Goal: Task Accomplishment & Management: Complete application form

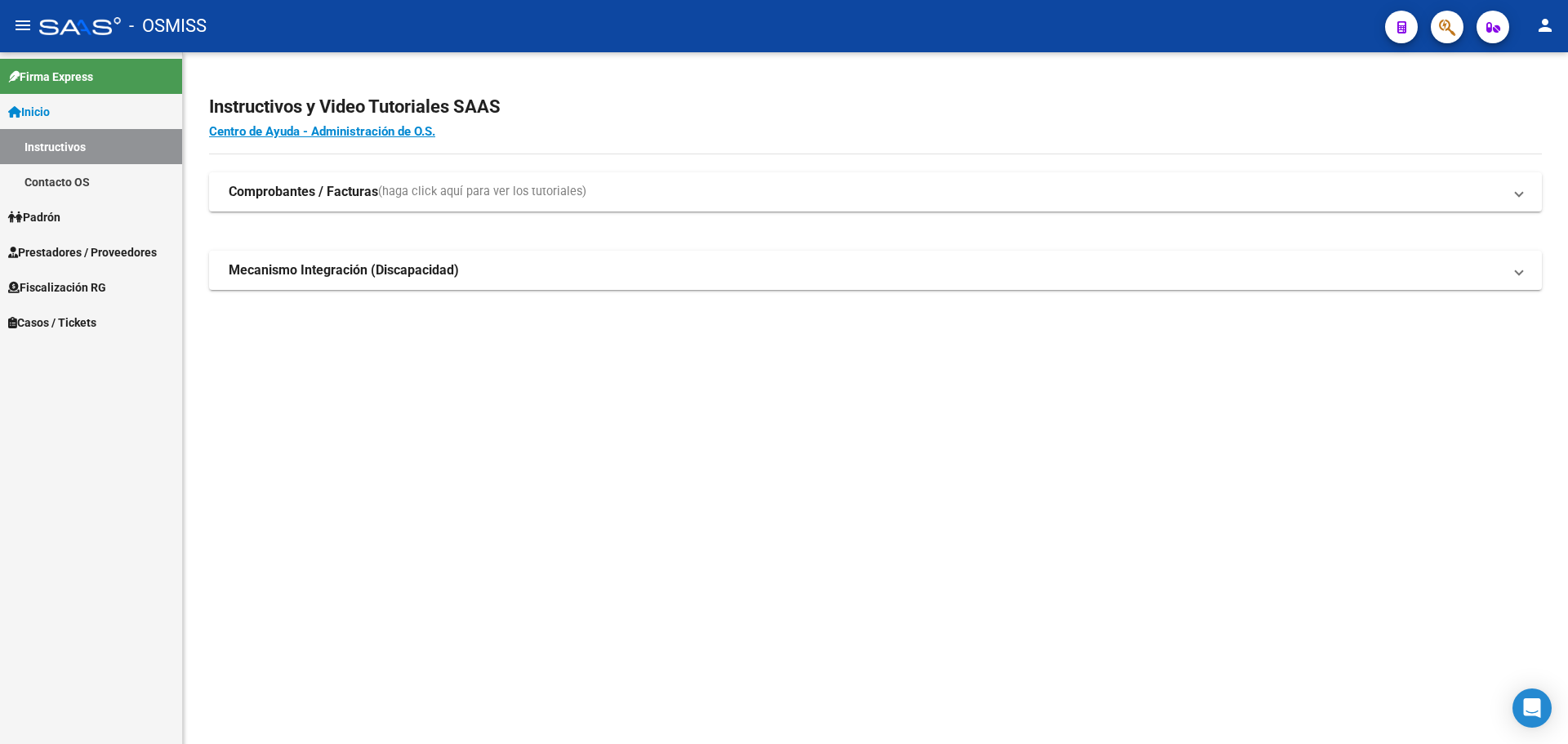
click at [18, 315] on span "Casos / Tickets" at bounding box center [52, 322] width 88 height 18
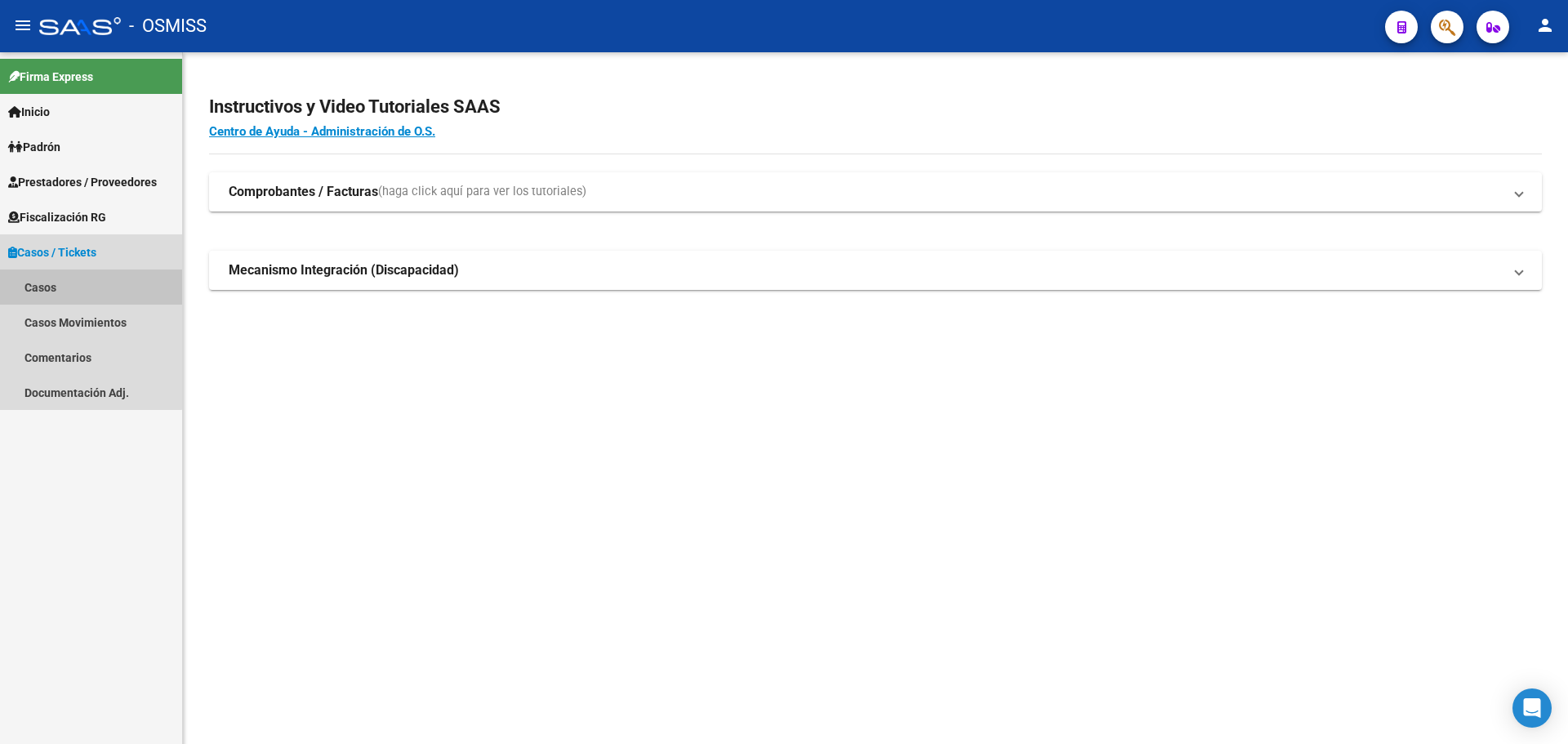
click at [45, 280] on link "Casos" at bounding box center [91, 286] width 182 height 35
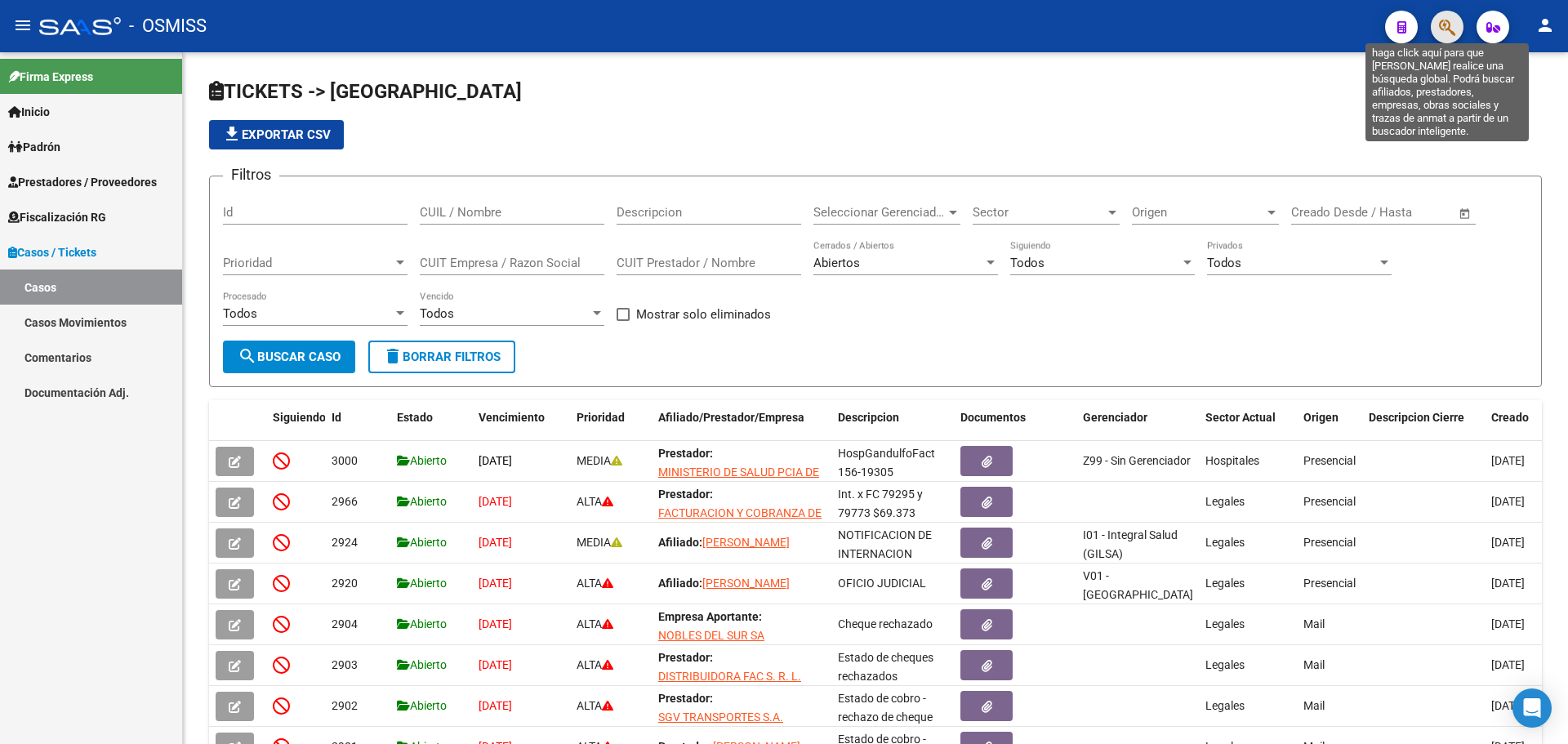
click at [1439, 27] on icon "button" at bounding box center [1447, 27] width 16 height 19
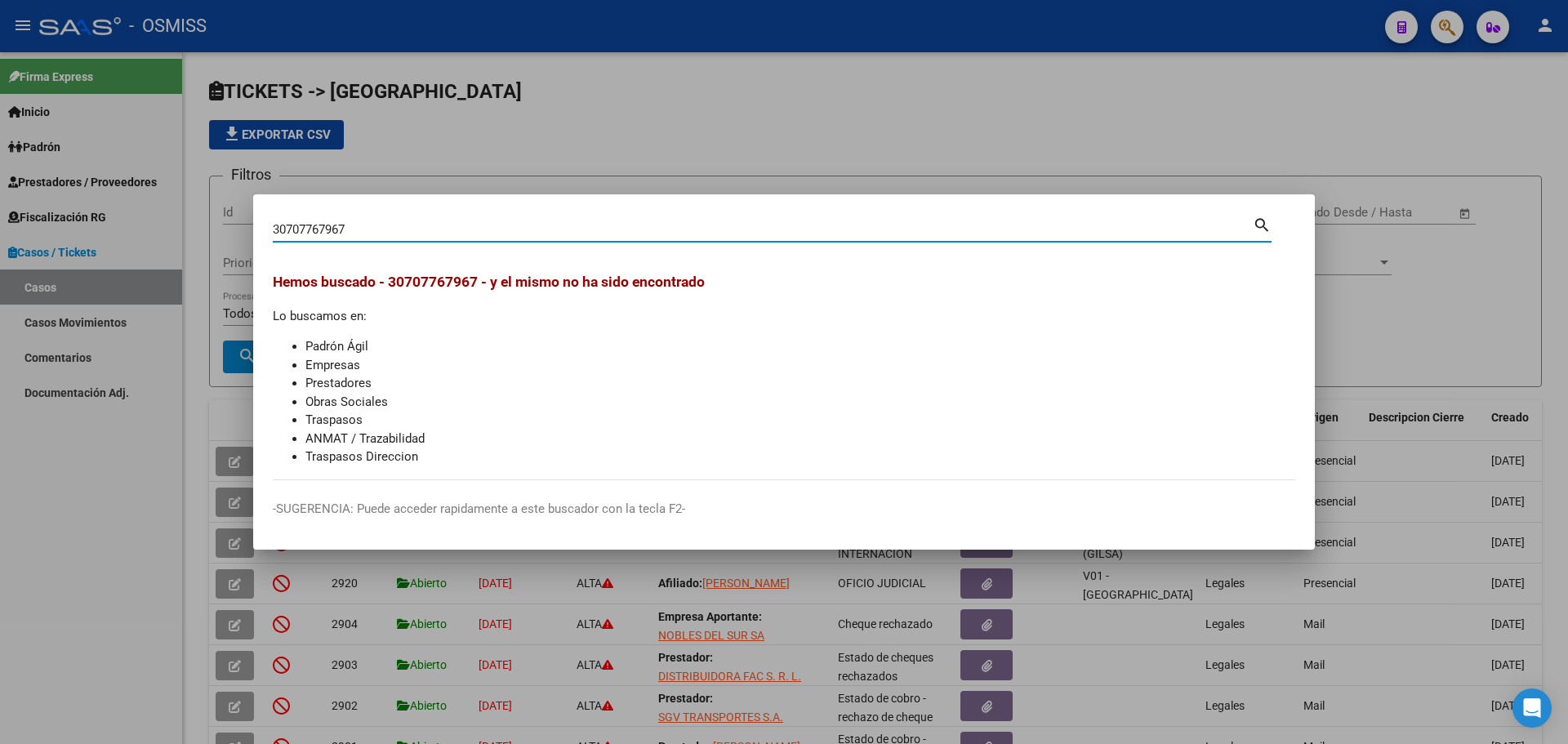
type input "30707767967"
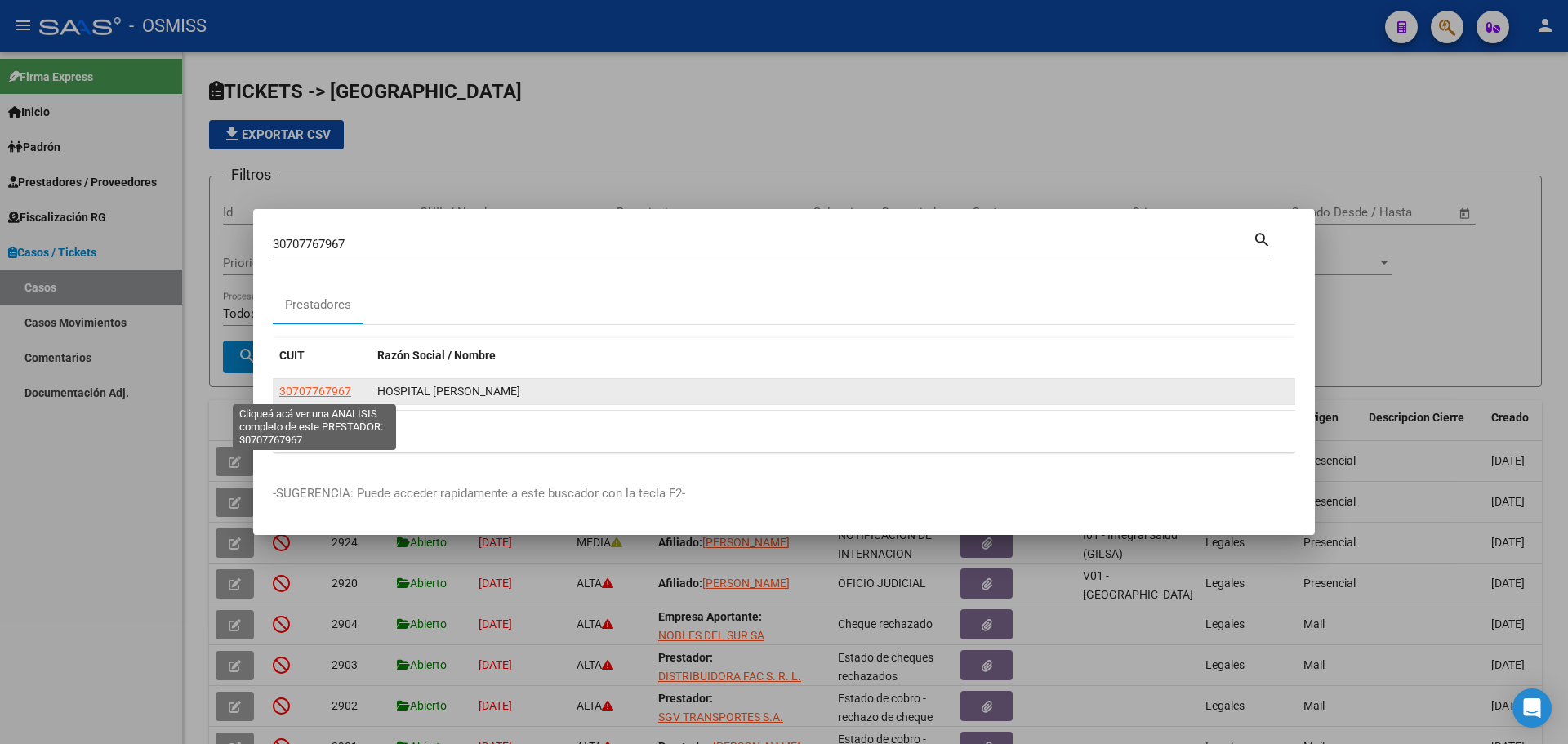
click at [324, 390] on span "30707767967" at bounding box center [315, 391] width 72 height 13
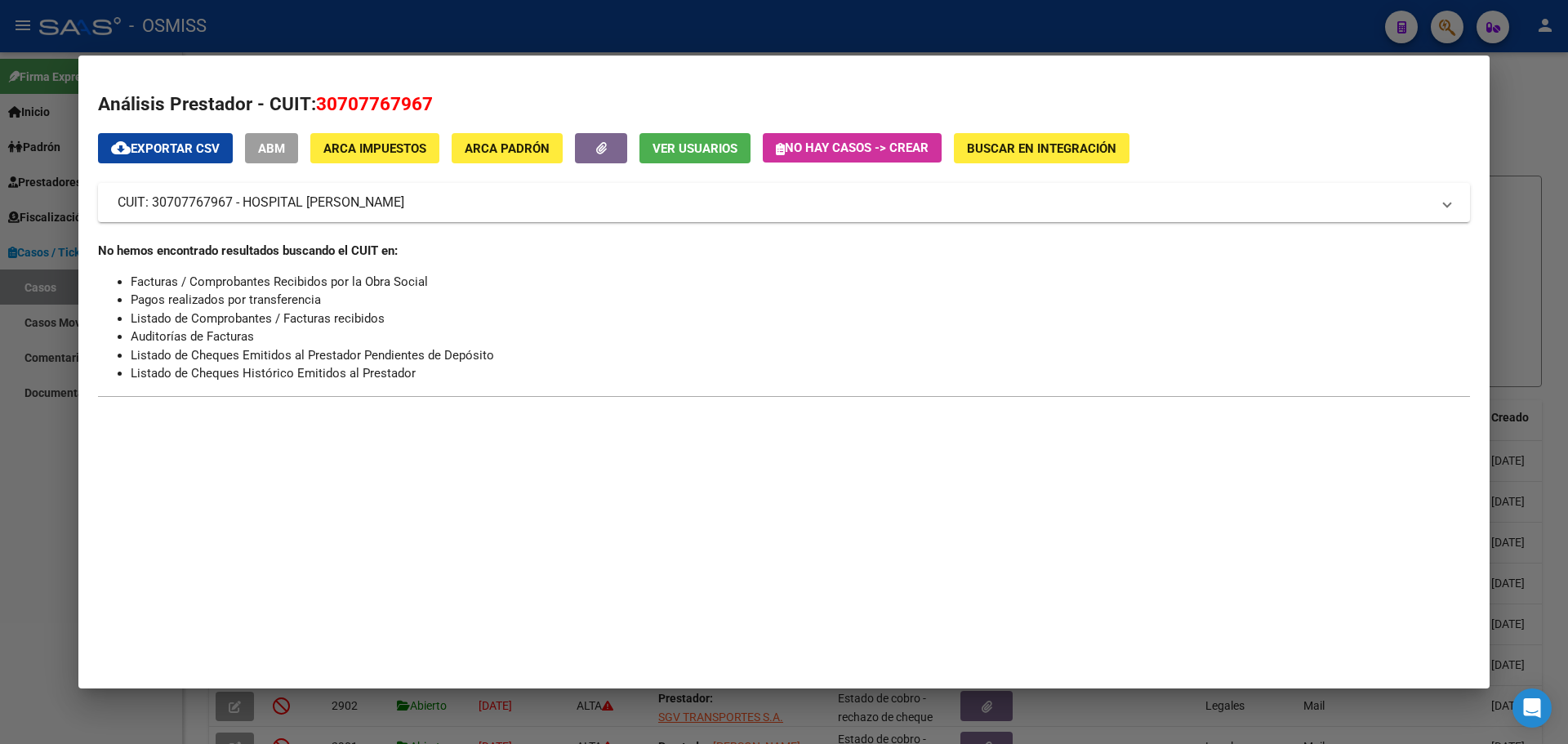
click at [784, 153] on icon "button" at bounding box center [779, 148] width 9 height 12
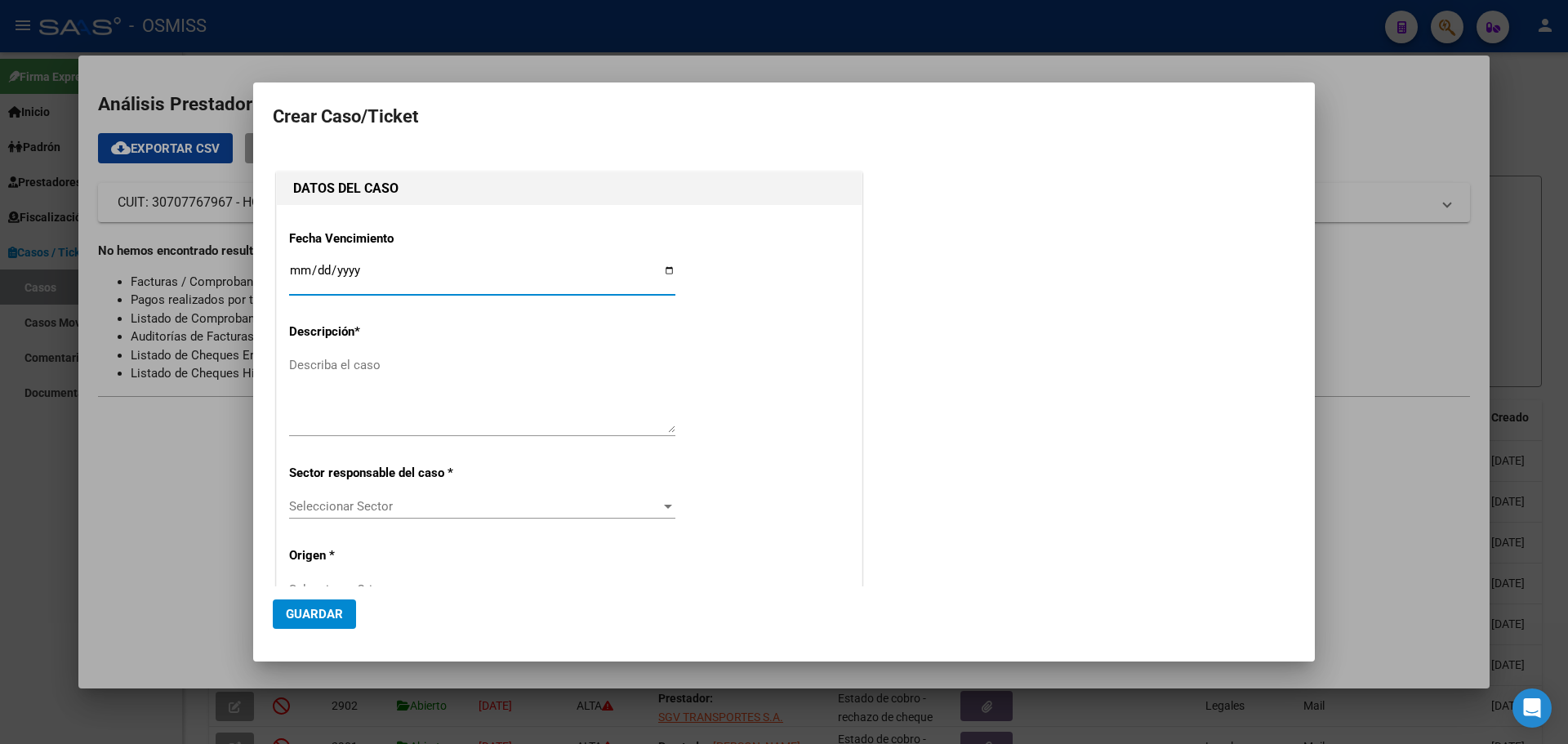
type input "30707767967"
click at [661, 268] on input "Ingresar fecha" at bounding box center [482, 276] width 386 height 26
type input "[DATE]"
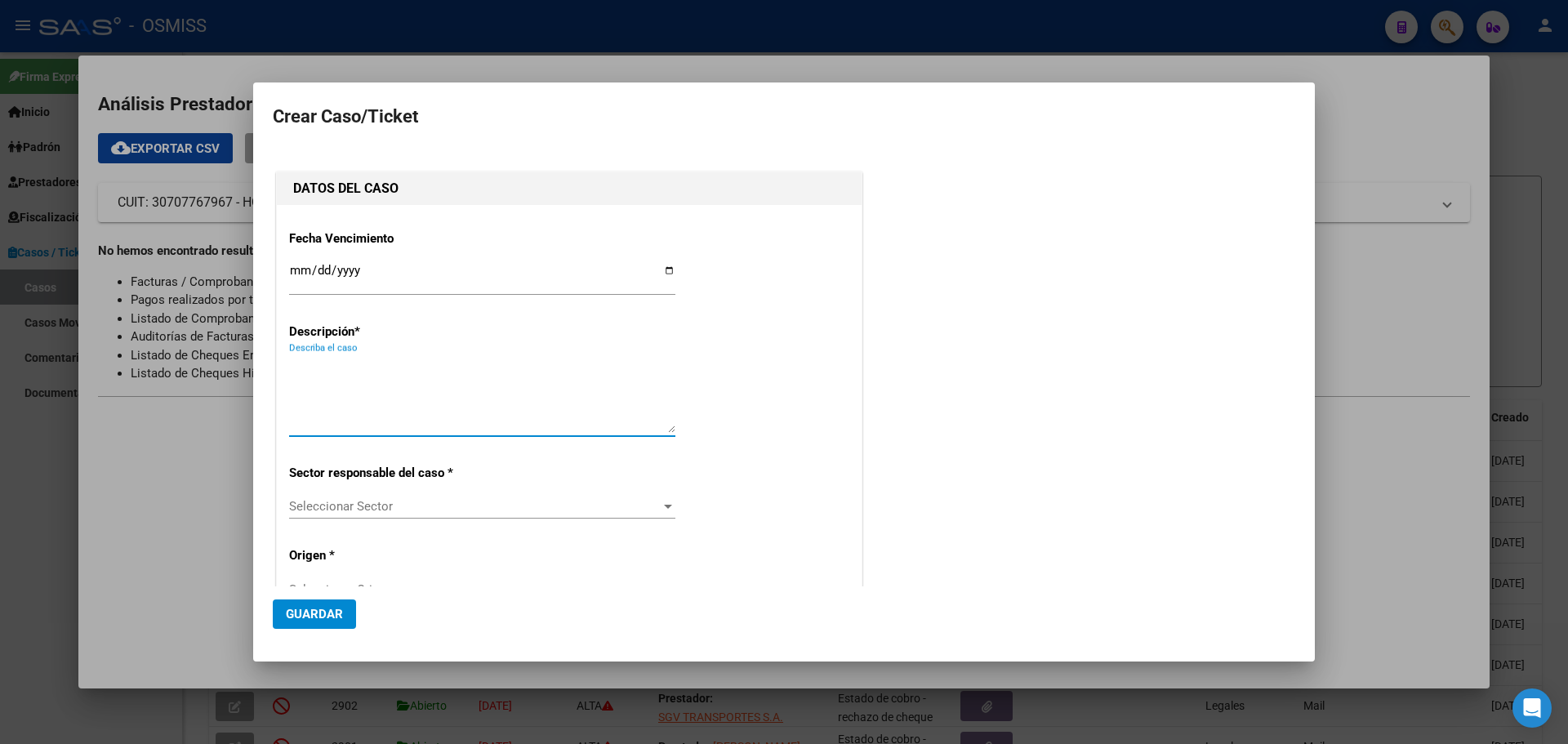
click at [377, 367] on textarea "Describa el caso" at bounding box center [482, 395] width 386 height 77
type textarea "HospBillinghurstFact 3-1307"
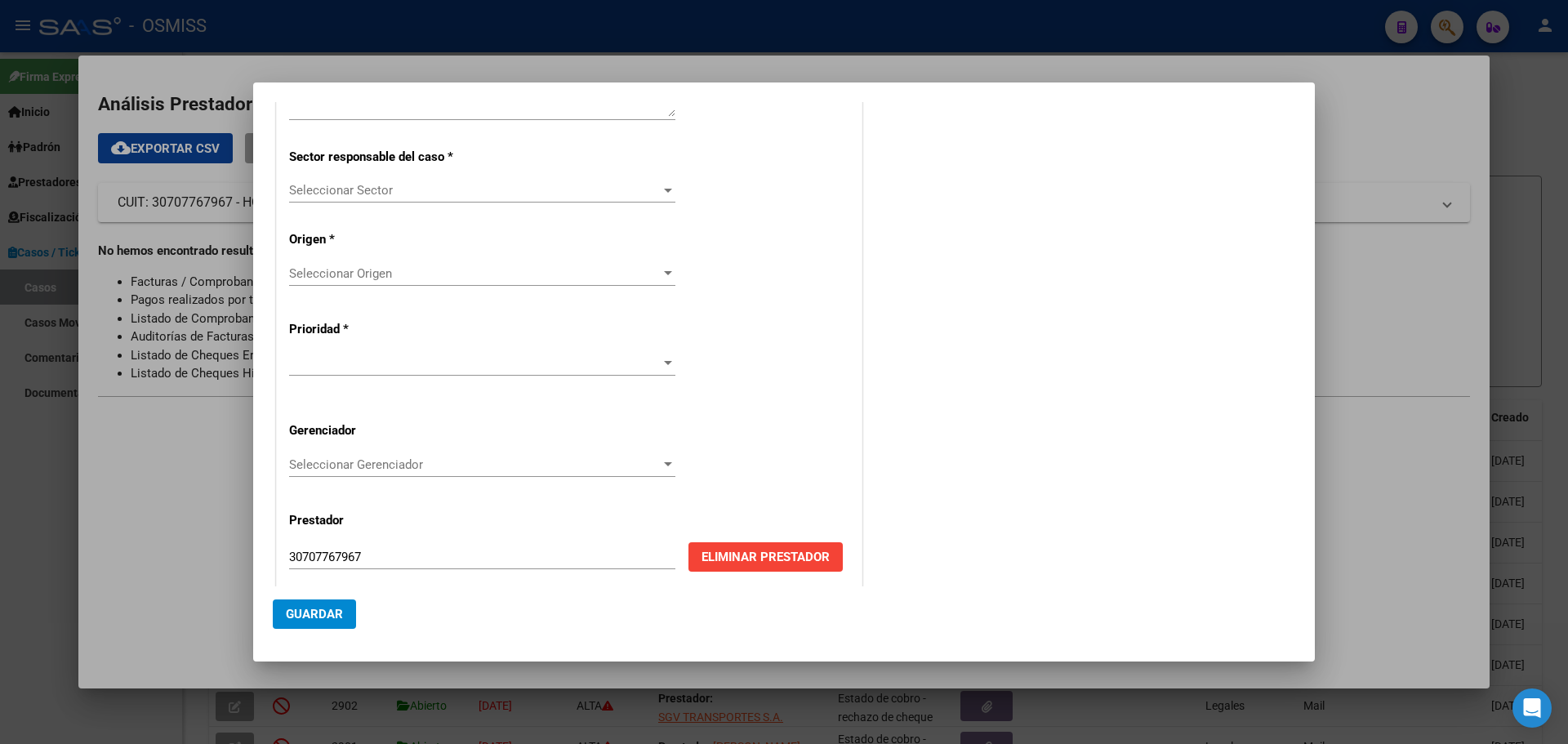
scroll to position [331, 0]
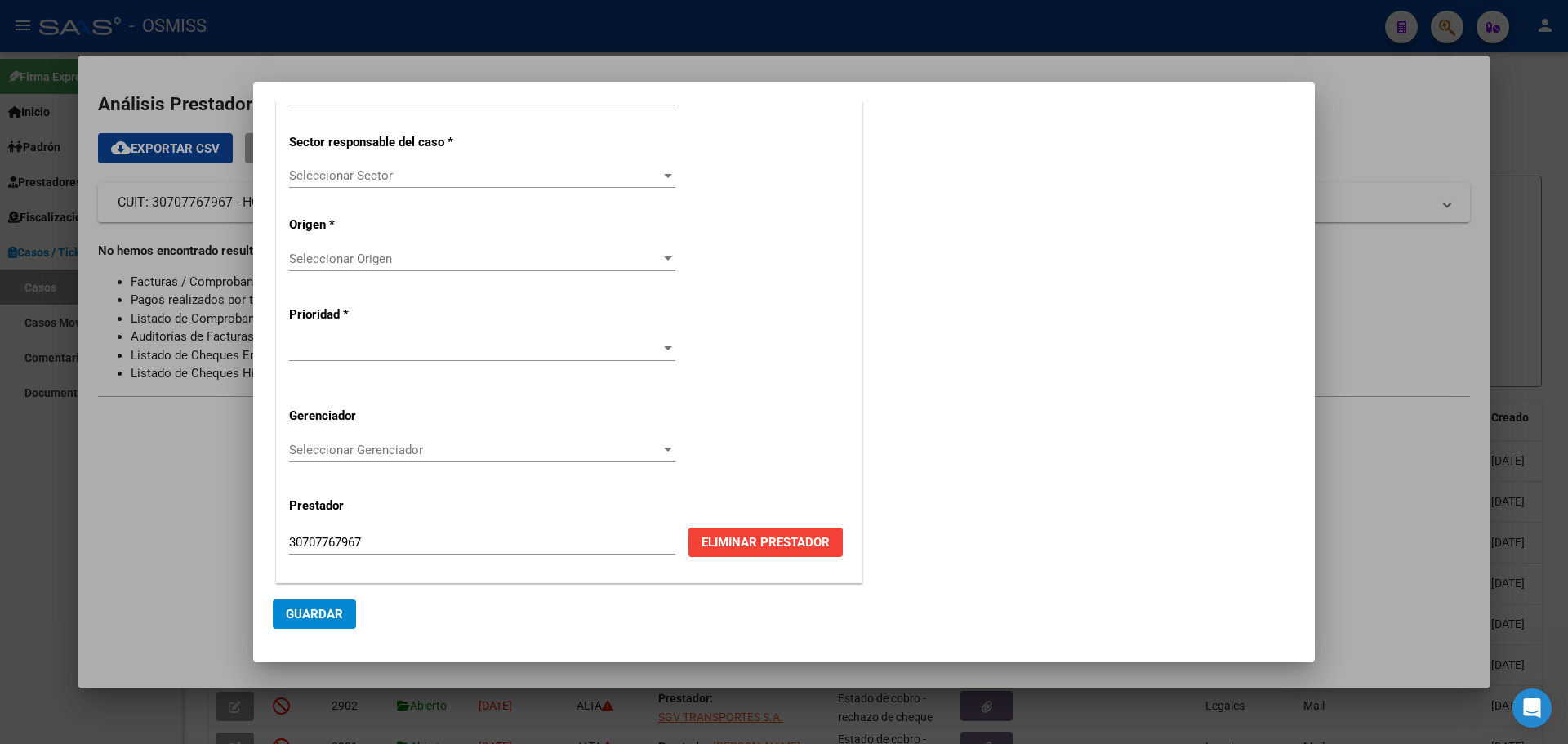
click at [664, 174] on div at bounding box center [668, 176] width 8 height 4
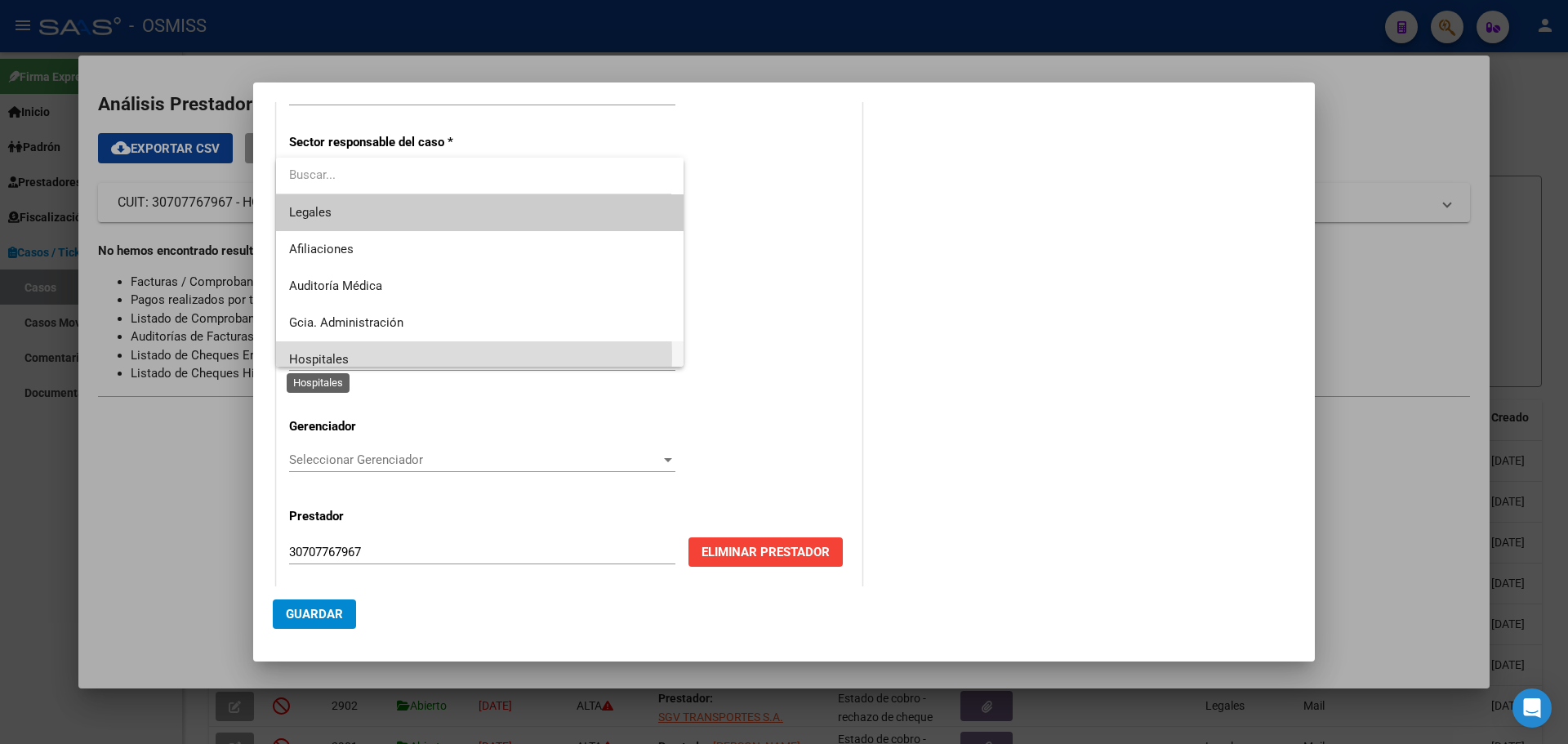
click at [305, 356] on span "Hospitales" at bounding box center [318, 359] width 60 height 15
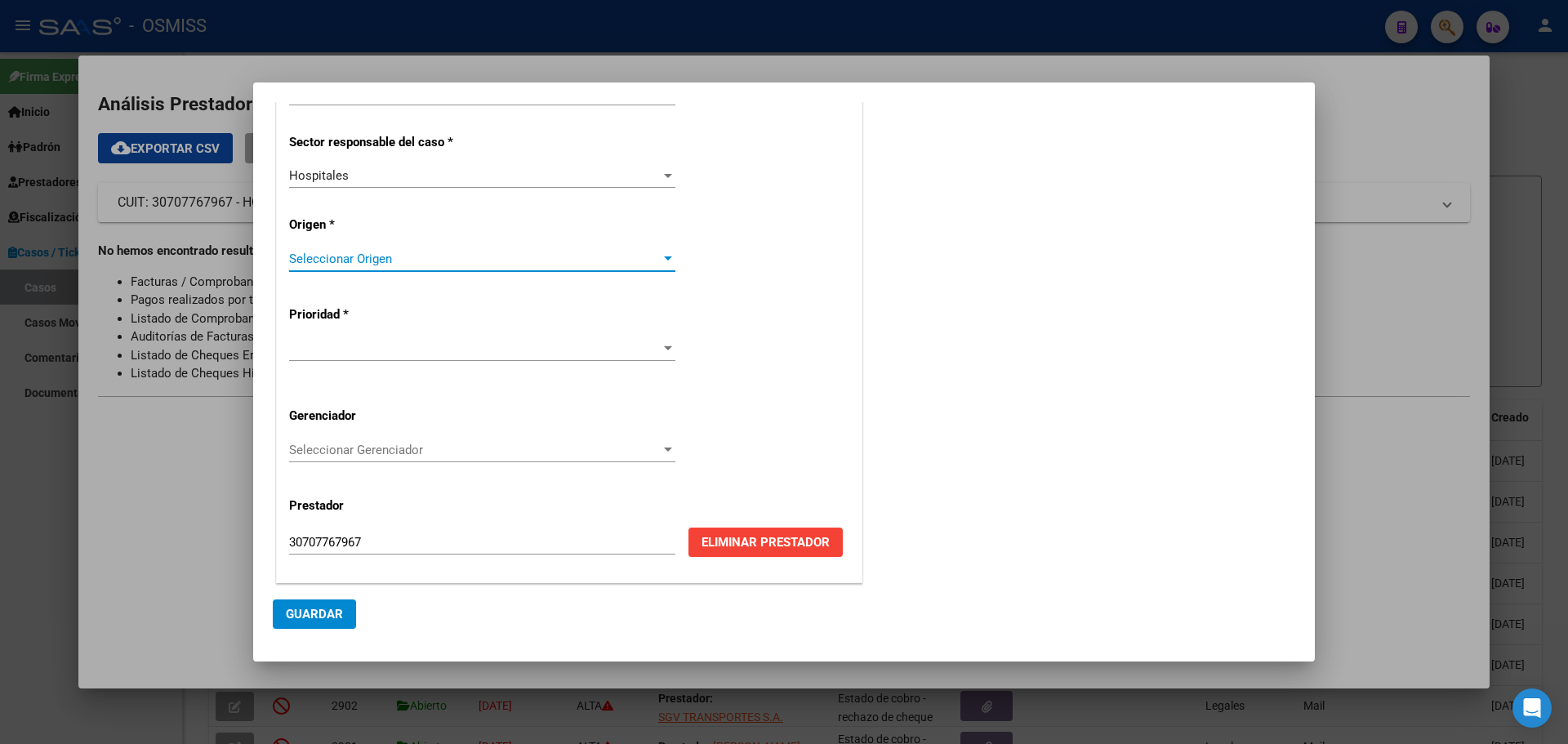
click at [664, 257] on div at bounding box center [668, 258] width 8 height 4
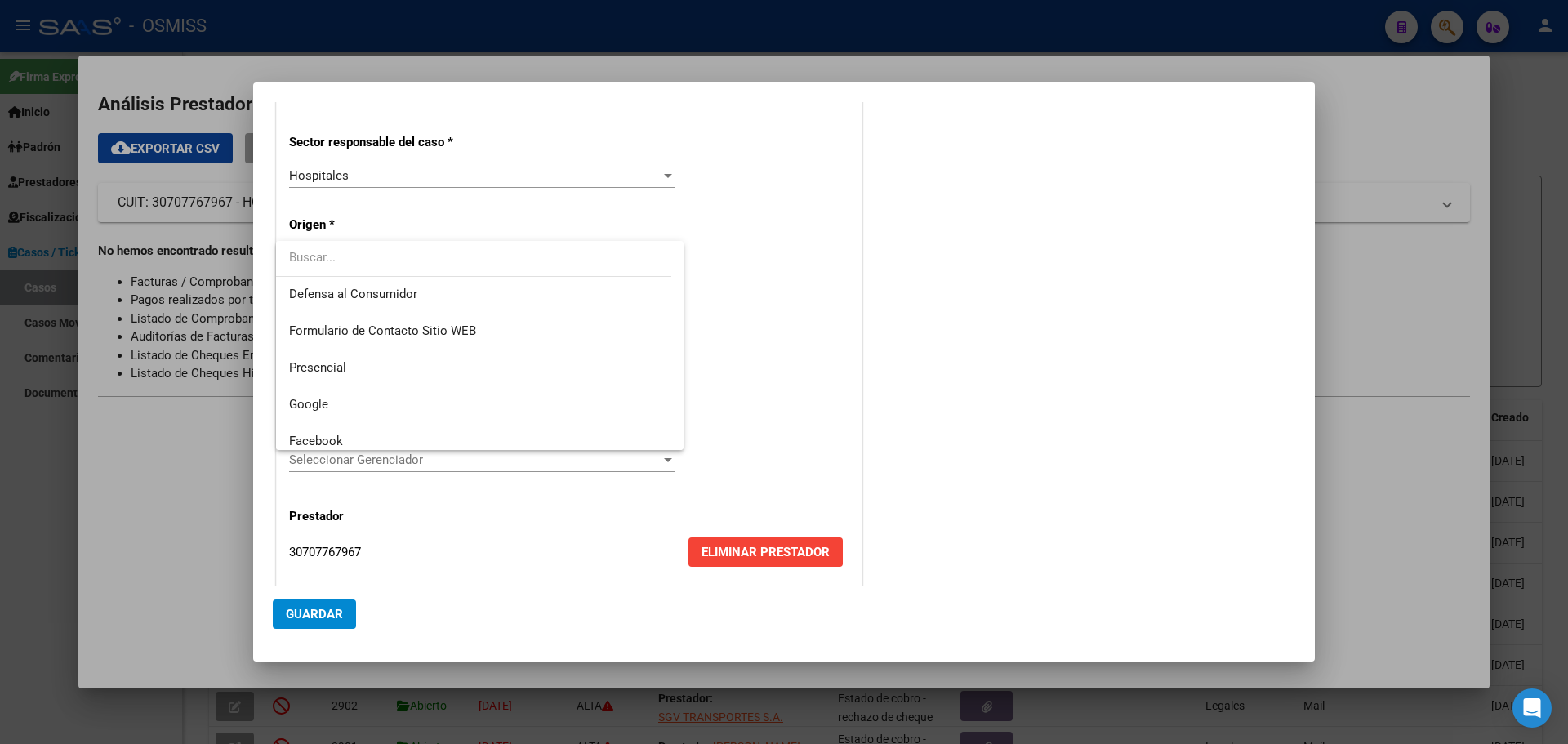
scroll to position [218, 0]
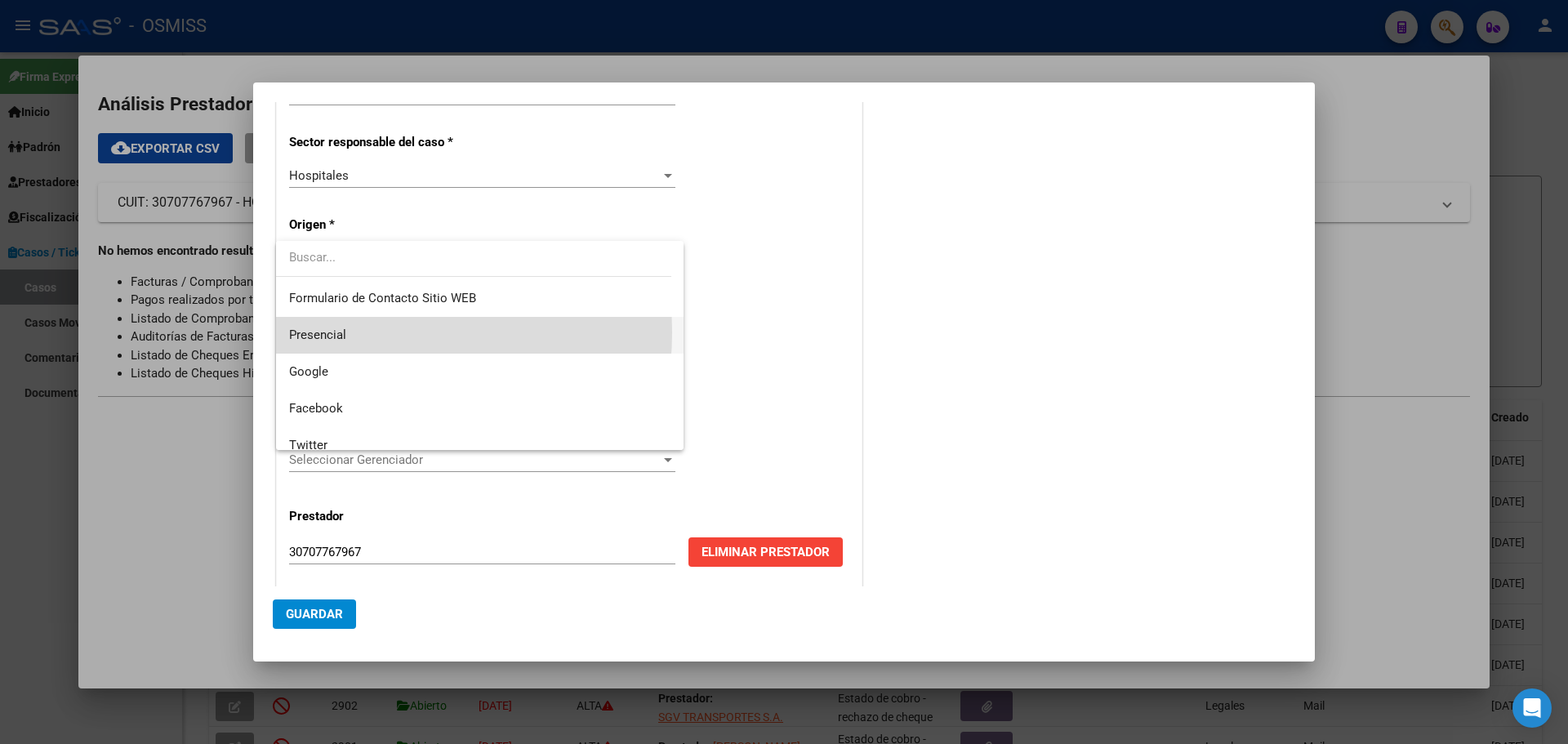
click at [354, 331] on span "Presencial" at bounding box center [479, 335] width 382 height 37
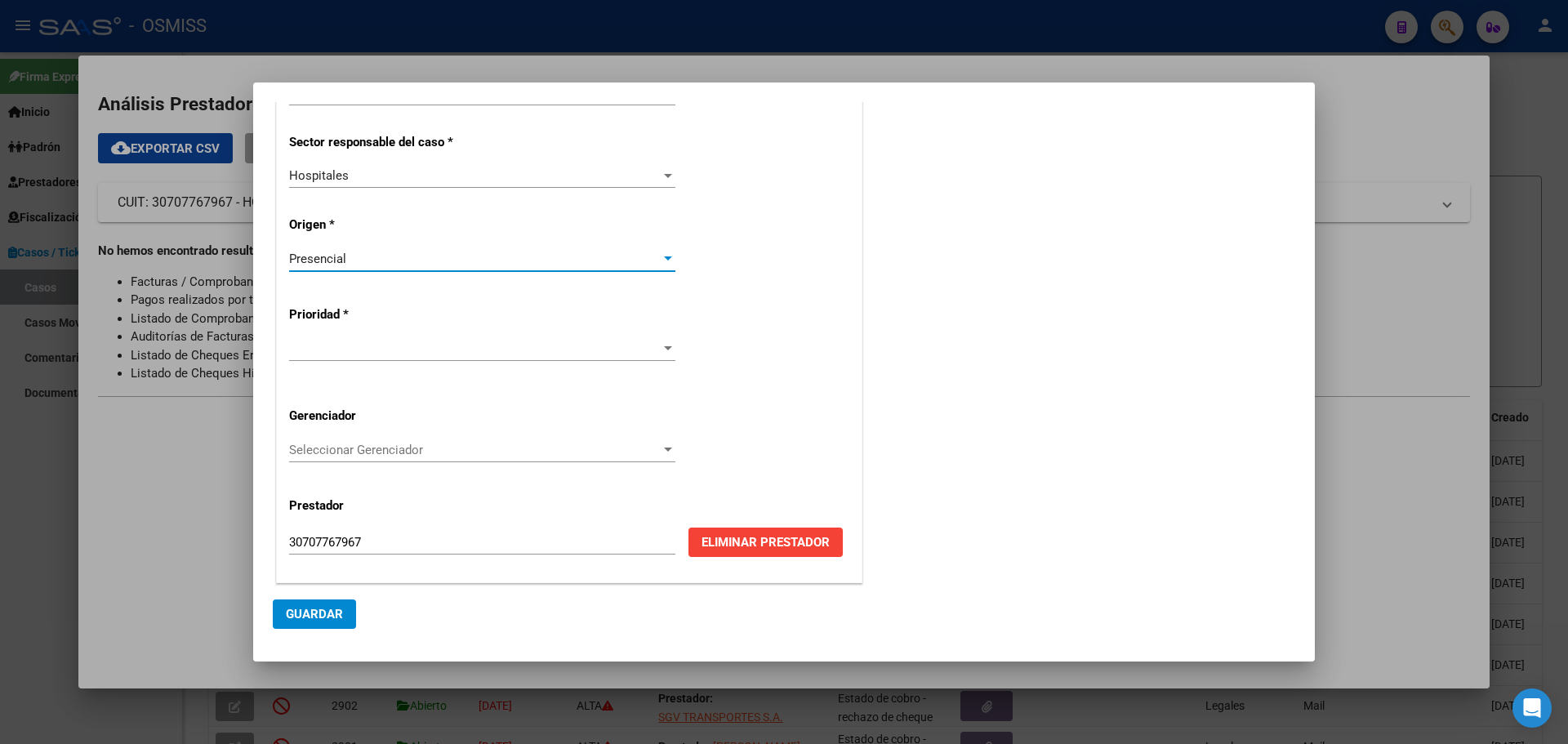
click at [661, 342] on div at bounding box center [668, 349] width 15 height 13
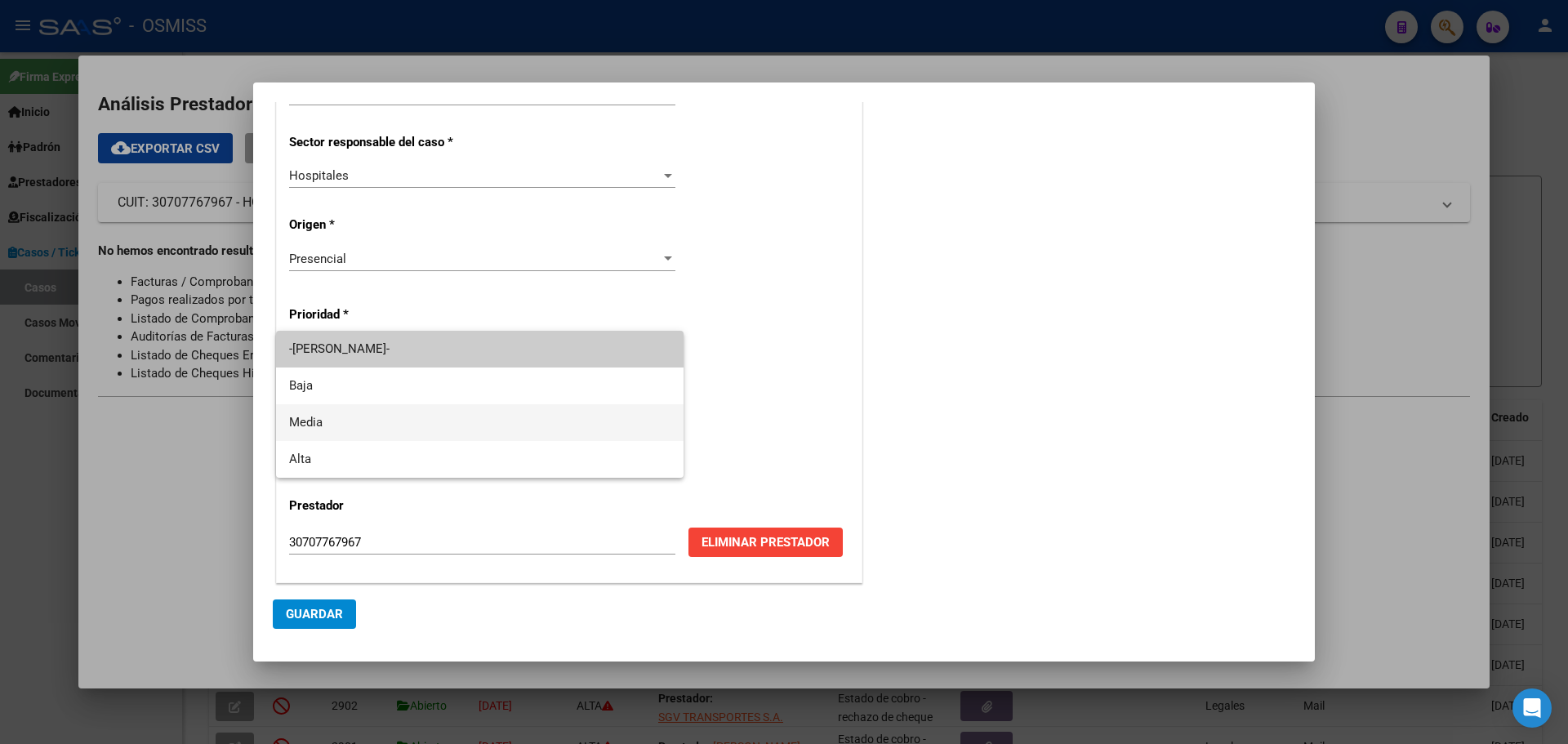
click at [326, 422] on span "Media" at bounding box center [479, 422] width 382 height 37
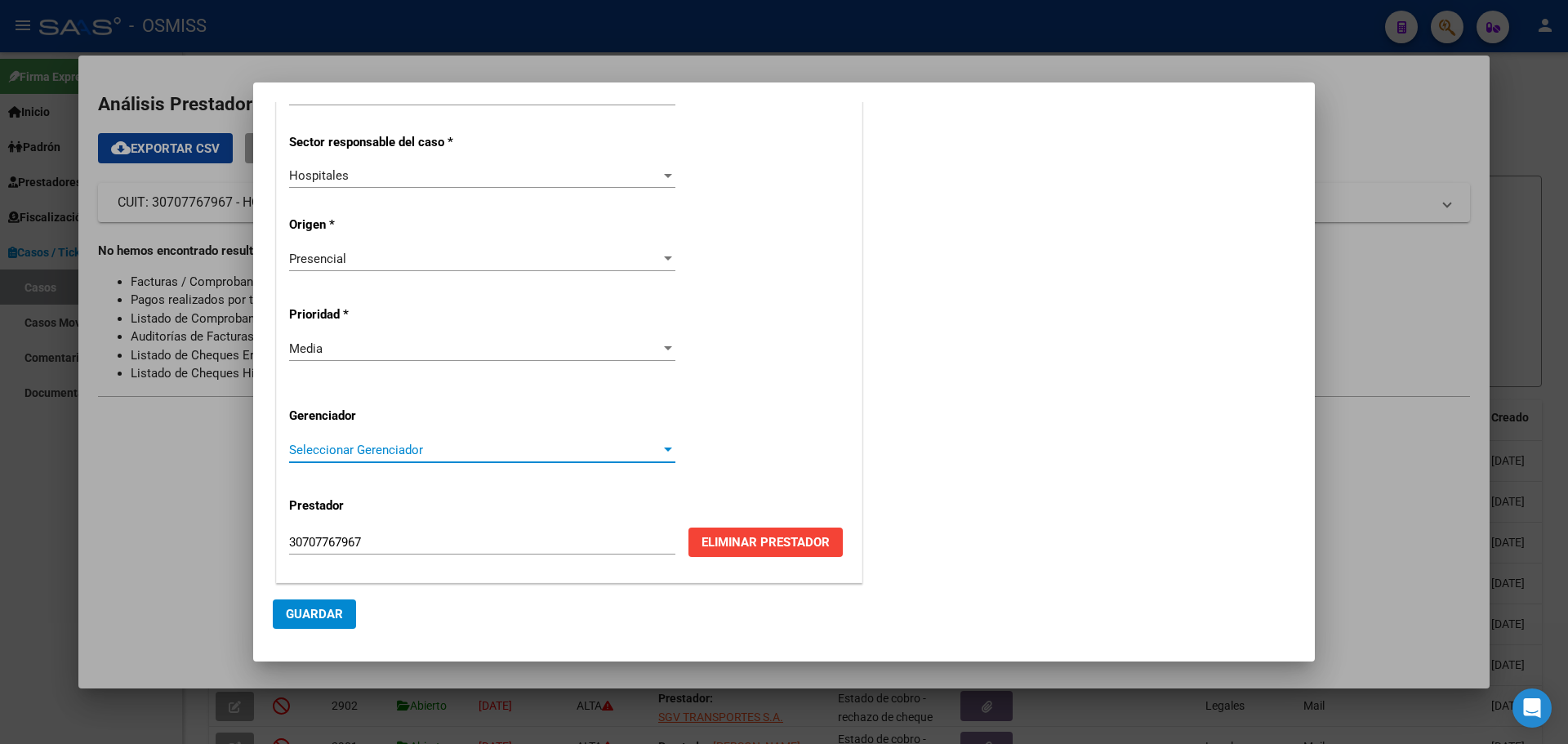
click at [664, 448] on div at bounding box center [668, 449] width 8 height 4
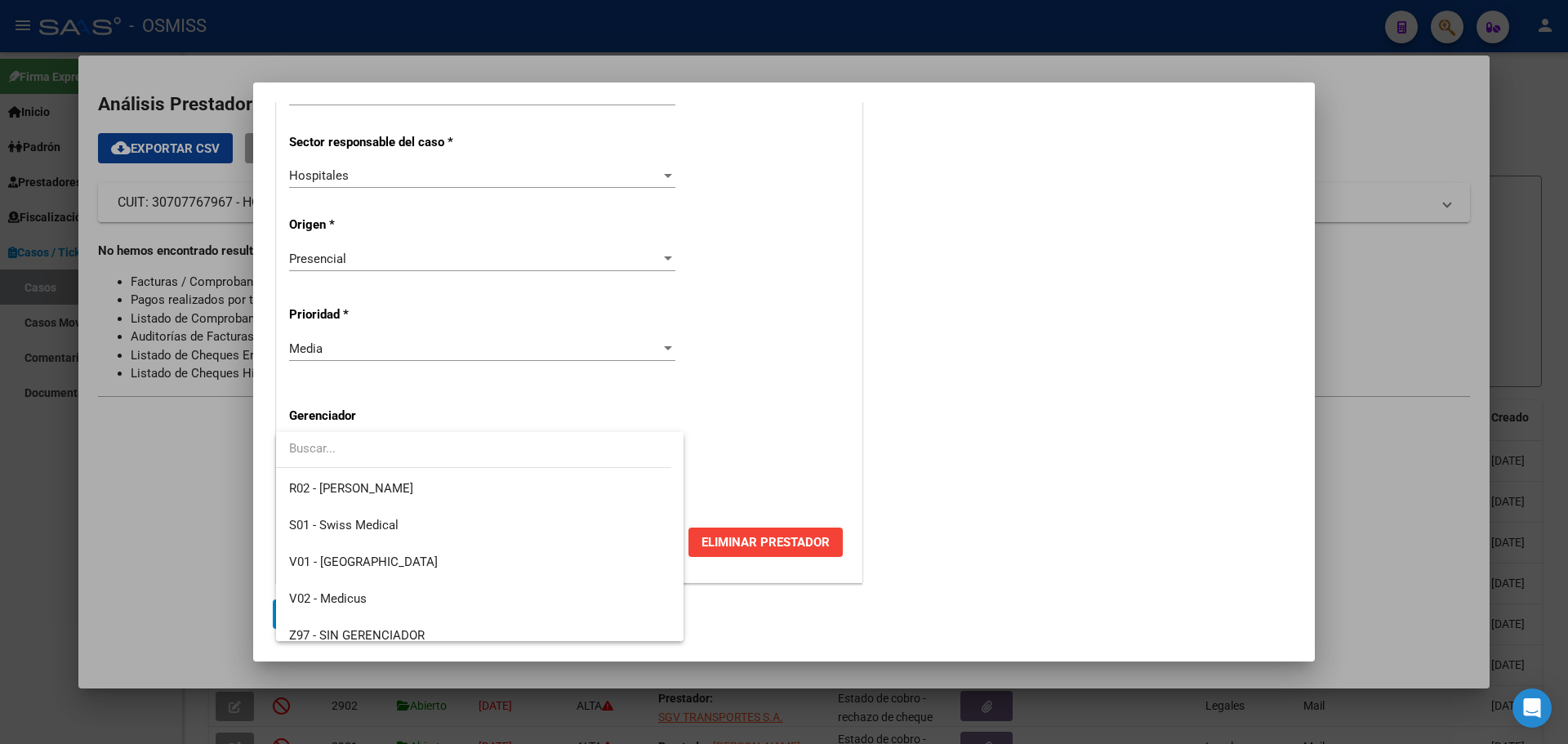
scroll to position [489, 0]
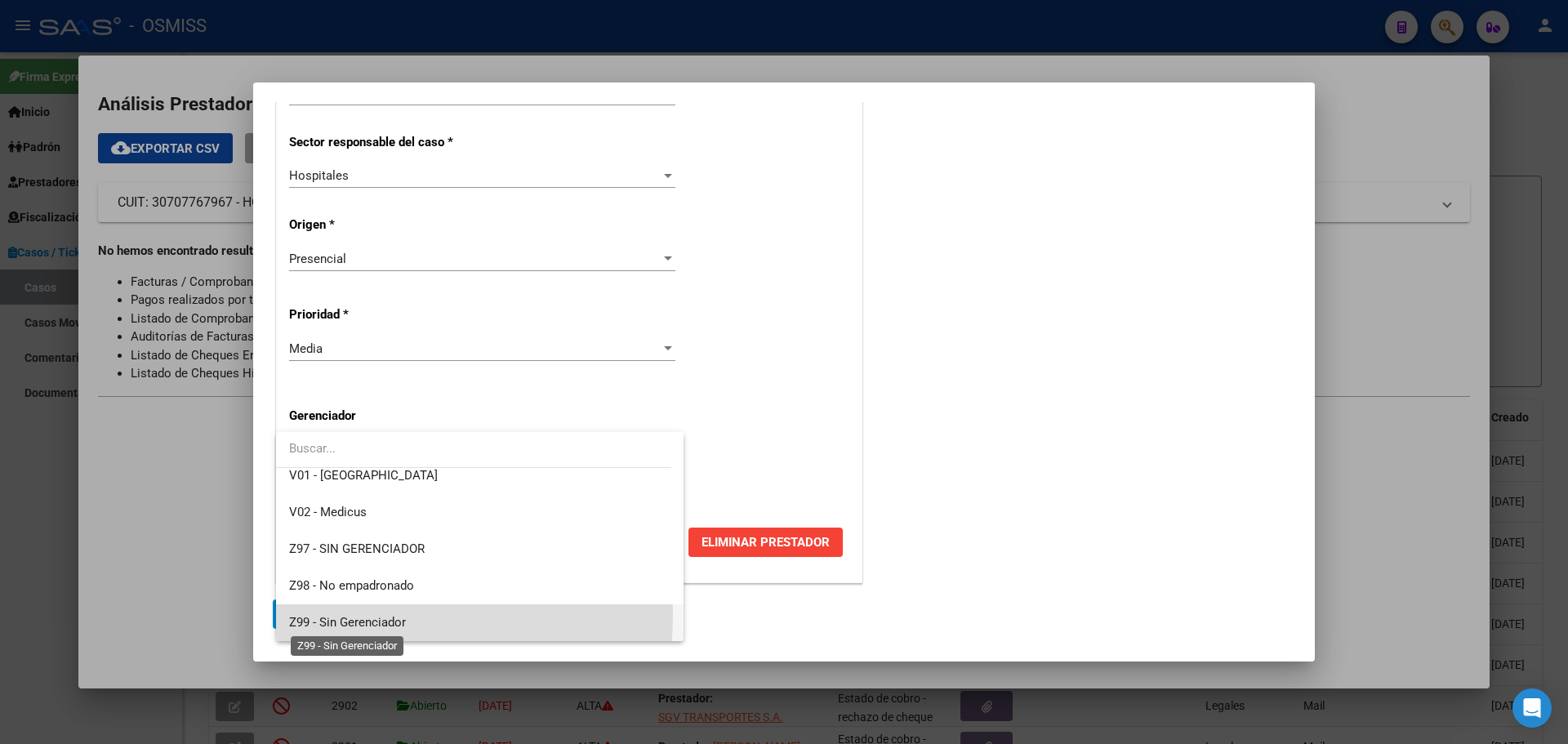
click at [363, 614] on span "Z99 - Sin Gerenciador" at bounding box center [347, 622] width 117 height 15
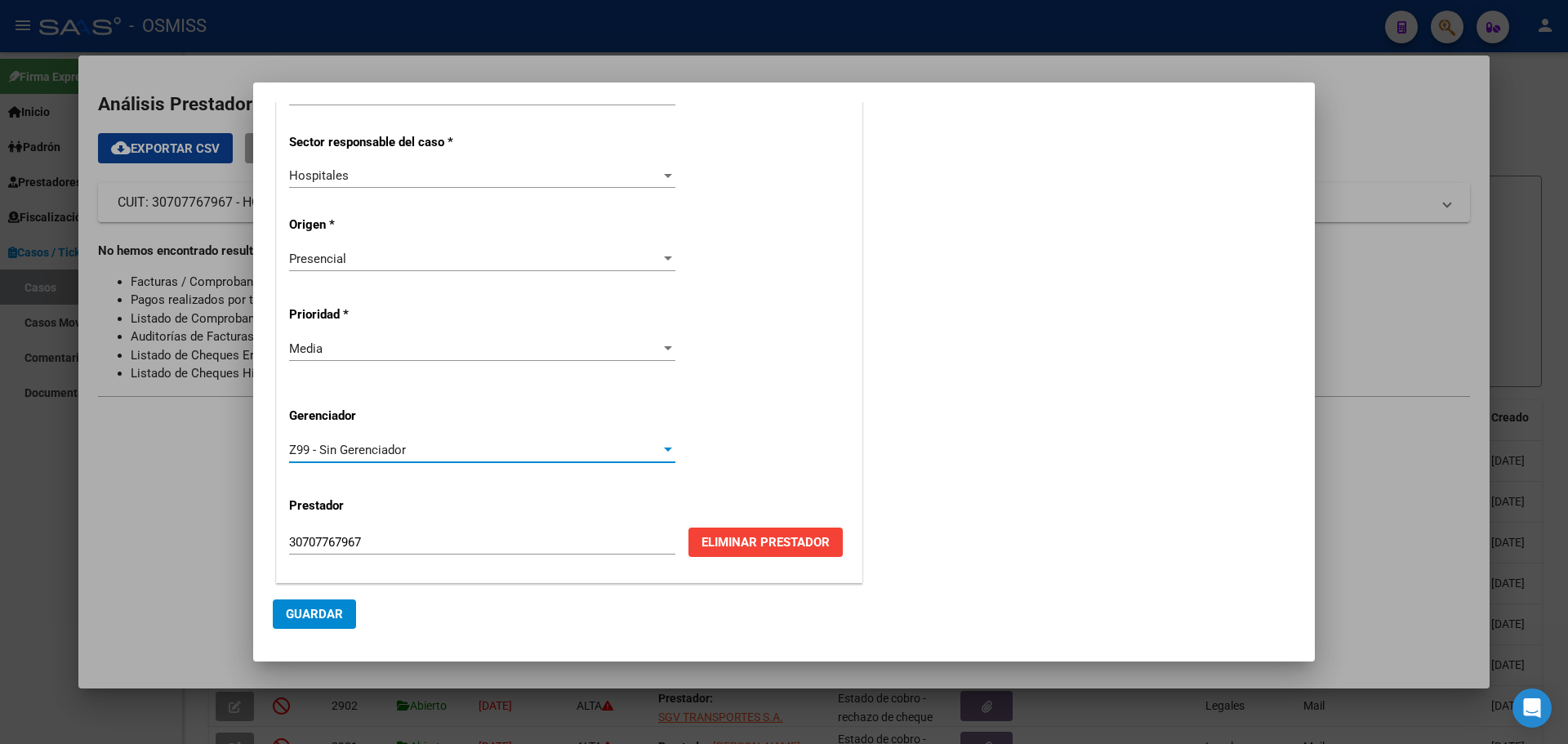
click at [317, 606] on span "Guardar" at bounding box center [314, 614] width 57 height 15
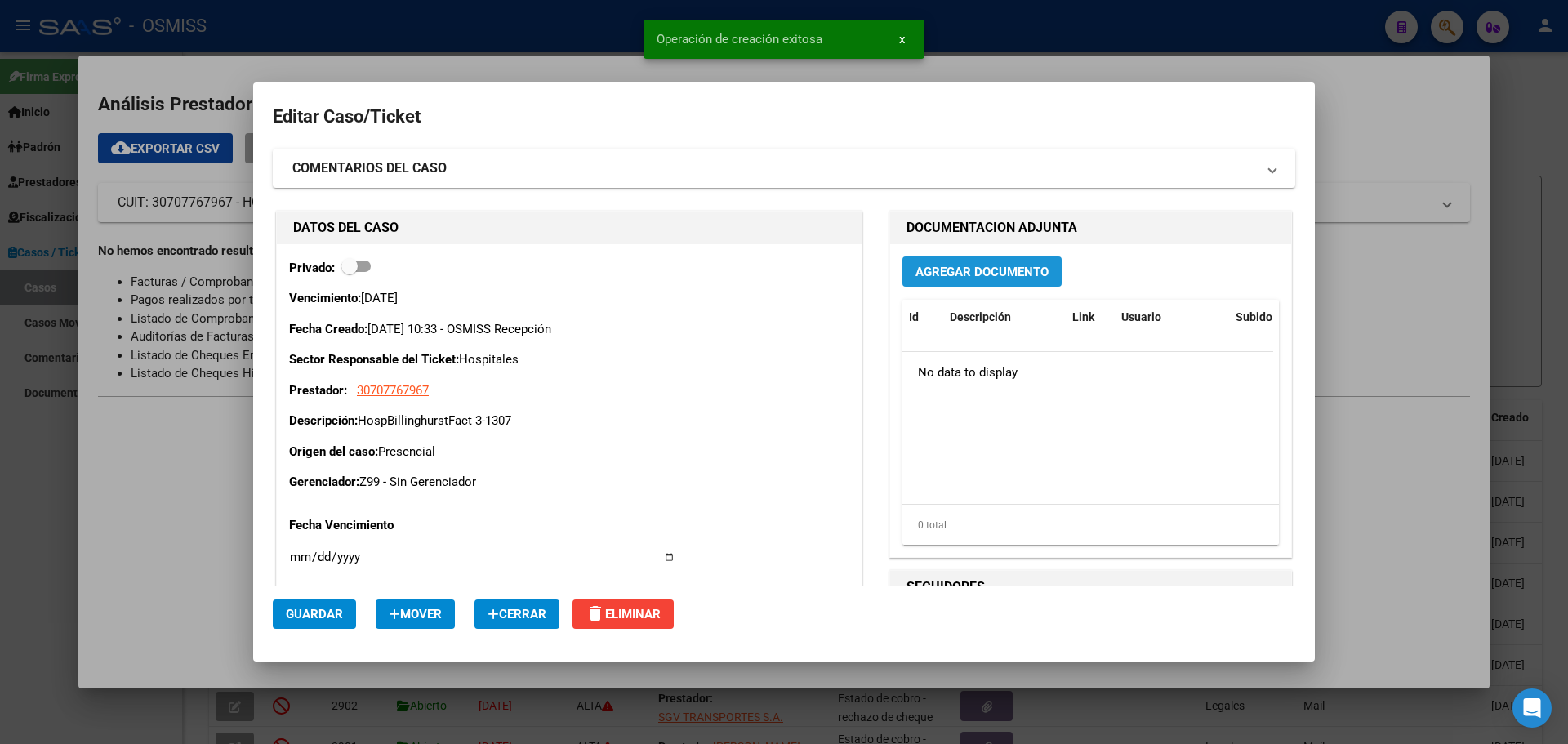
click at [939, 268] on span "Agregar Documento" at bounding box center [982, 272] width 133 height 15
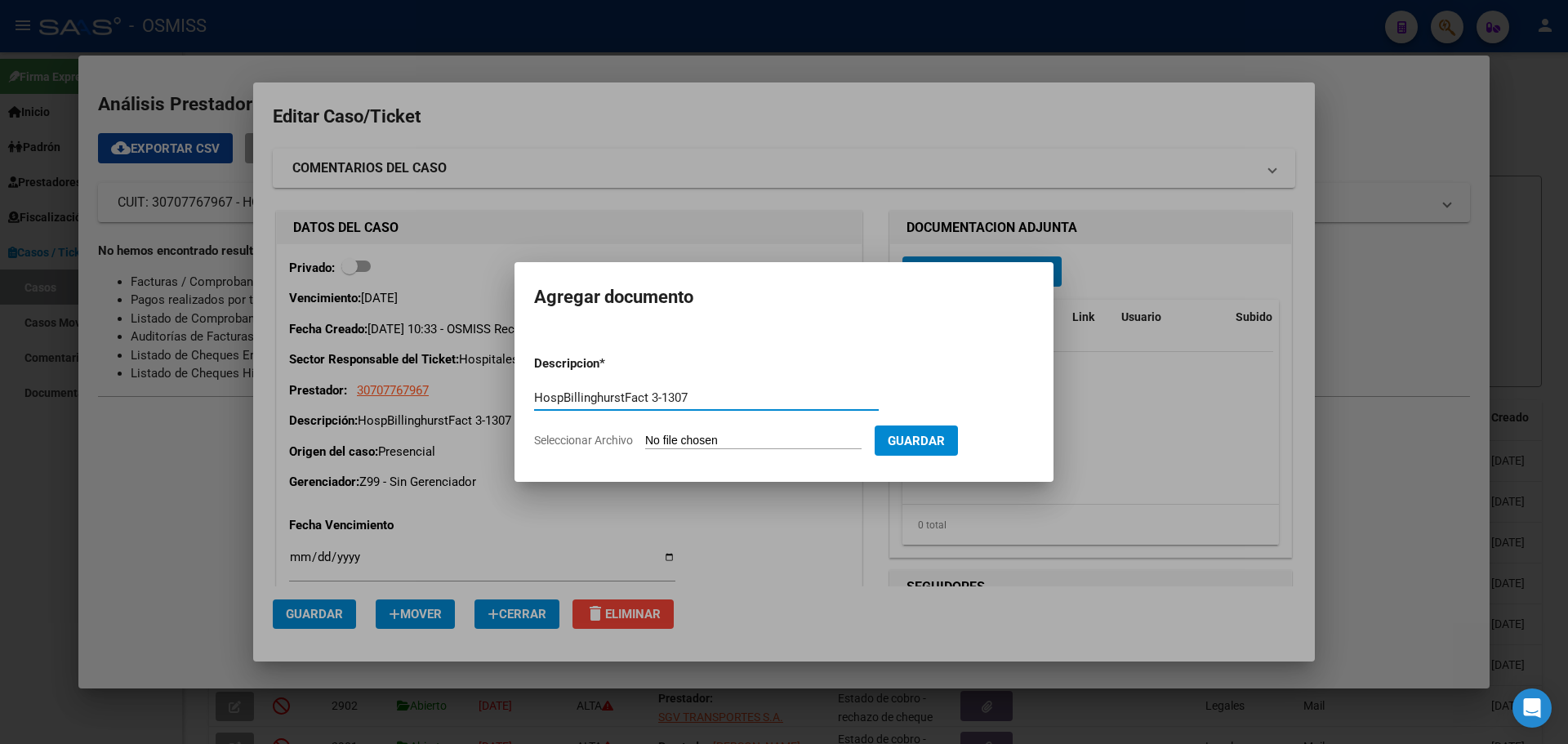
type input "HospBillinghurstFact 3-1307"
click at [583, 435] on span "Seleccionar Archivo" at bounding box center [583, 440] width 98 height 13
click at [645, 435] on input "Seleccionar Archivo" at bounding box center [753, 440] width 217 height 16
type input "C:\fakepath\Fact 1307.pdf"
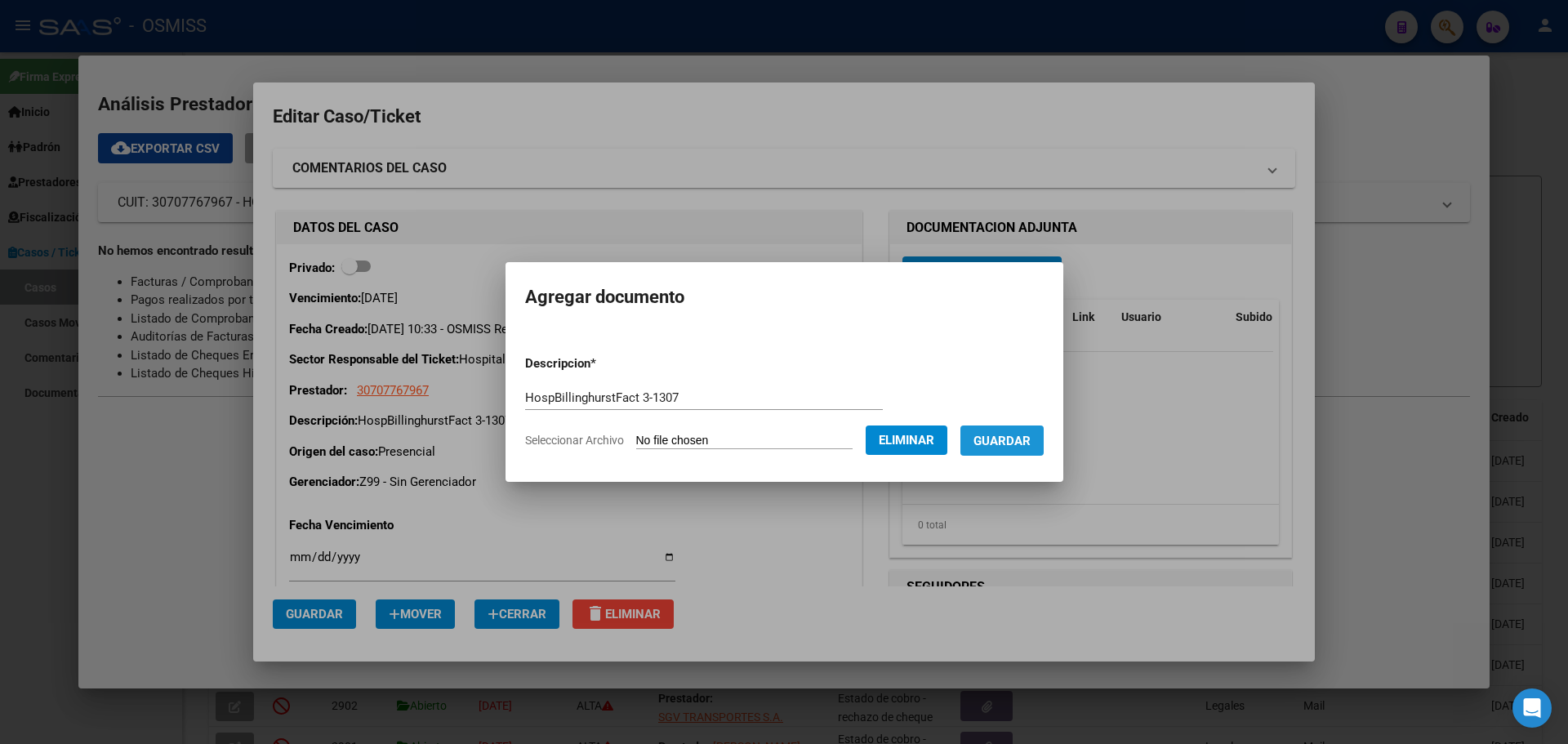
click at [1019, 437] on span "Guardar" at bounding box center [1002, 440] width 57 height 15
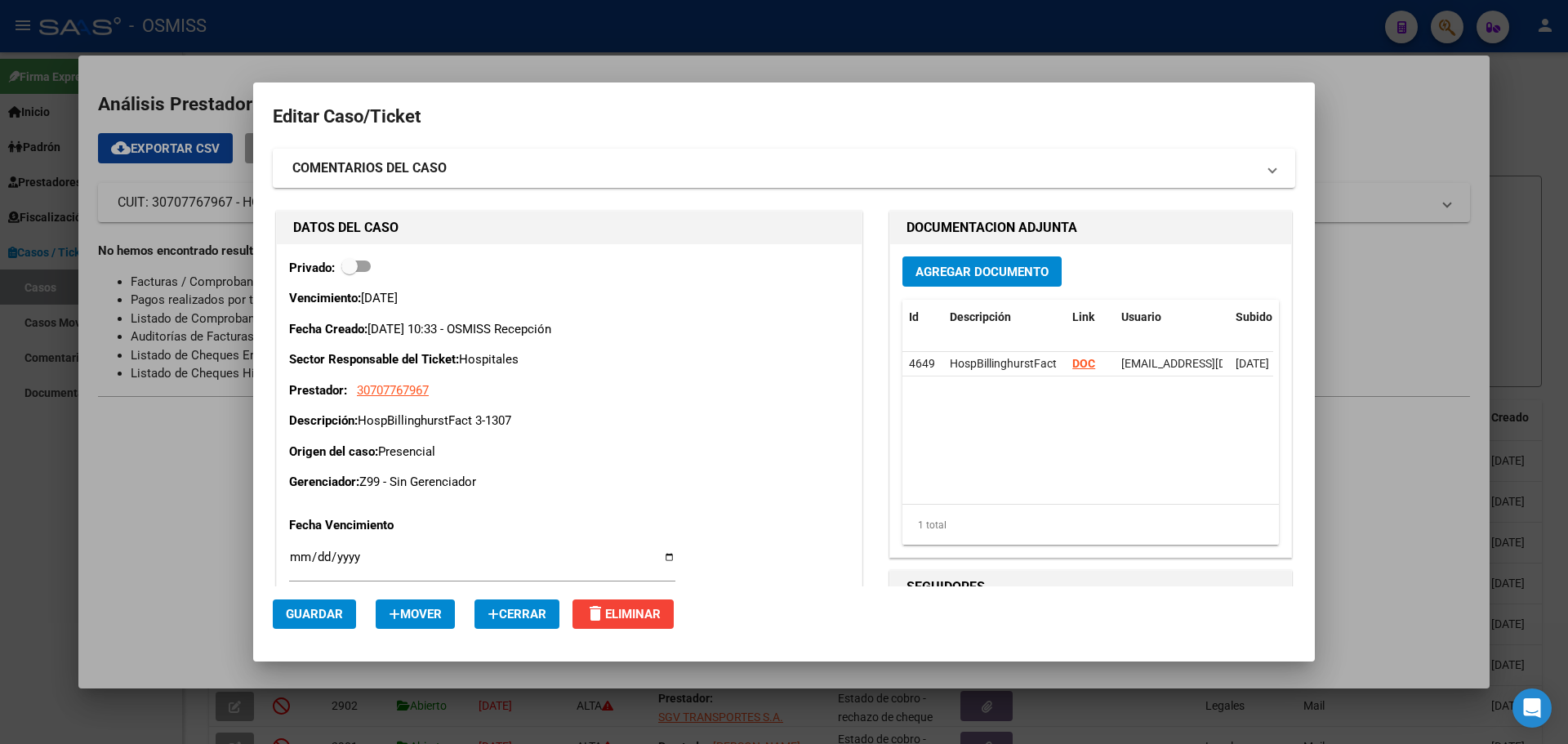
click at [495, 44] on div at bounding box center [784, 372] width 1568 height 744
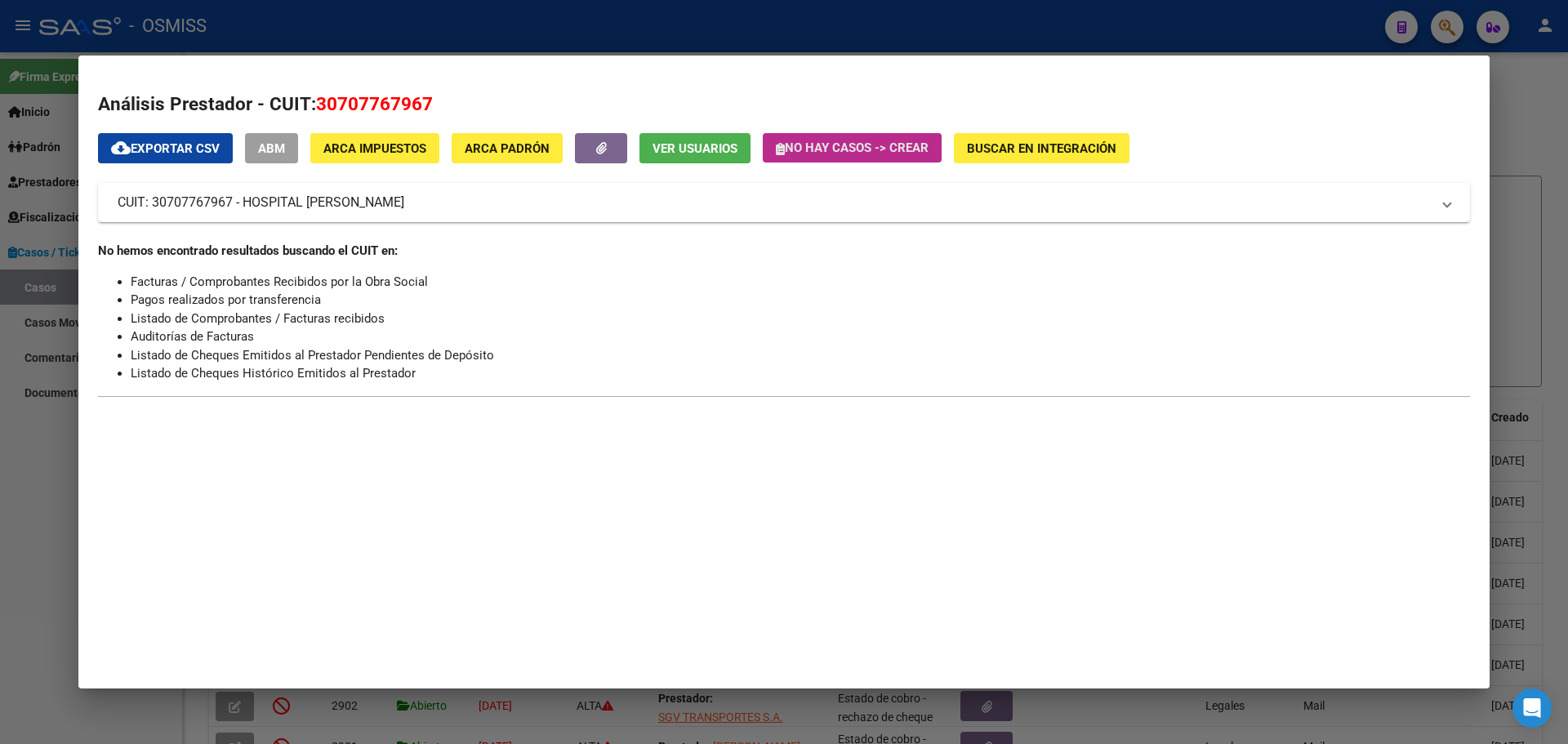
click at [779, 143] on icon "button" at bounding box center [779, 148] width 9 height 12
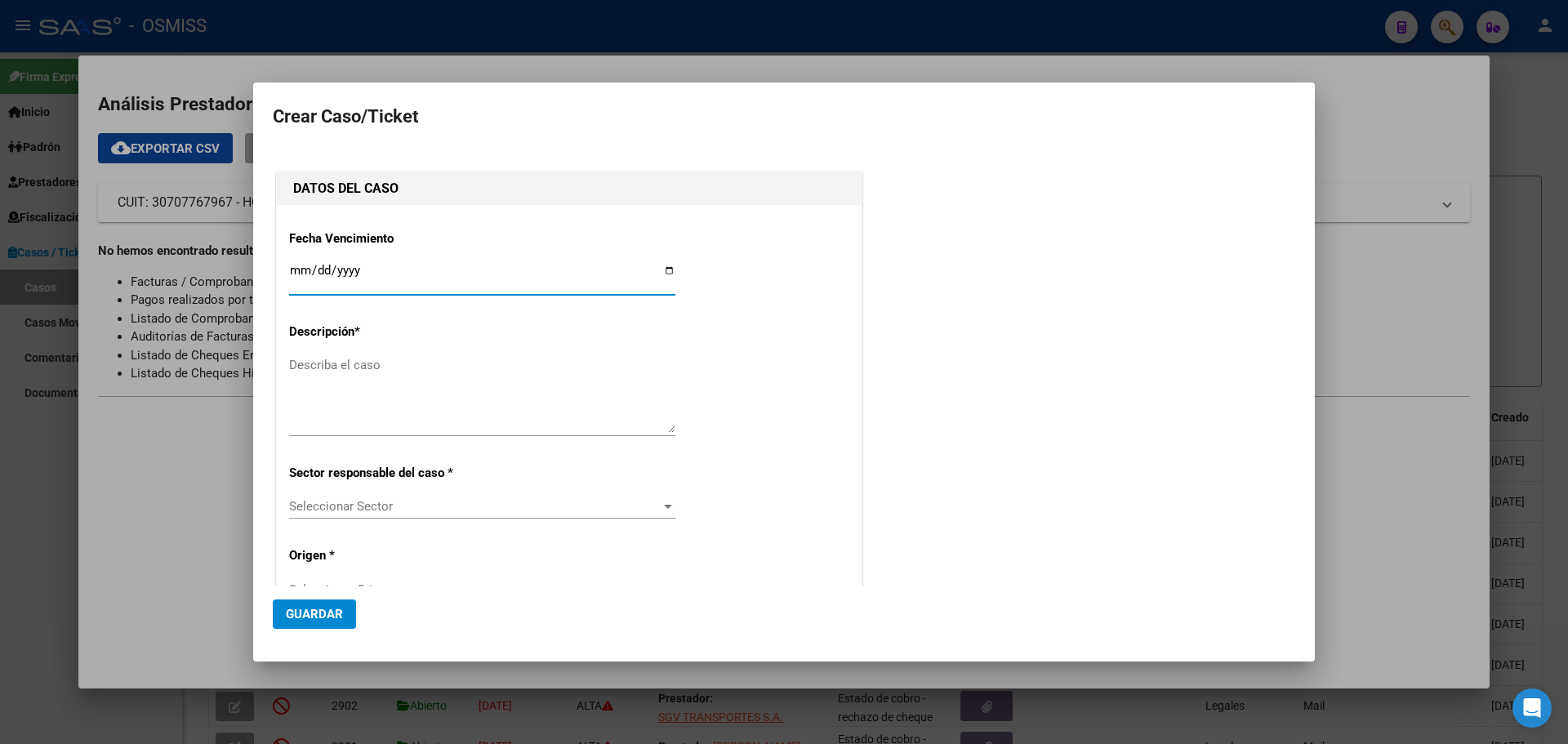
type input "30707767967"
click at [663, 270] on input "Ingresar fecha" at bounding box center [482, 276] width 386 height 26
type input "[DATE]"
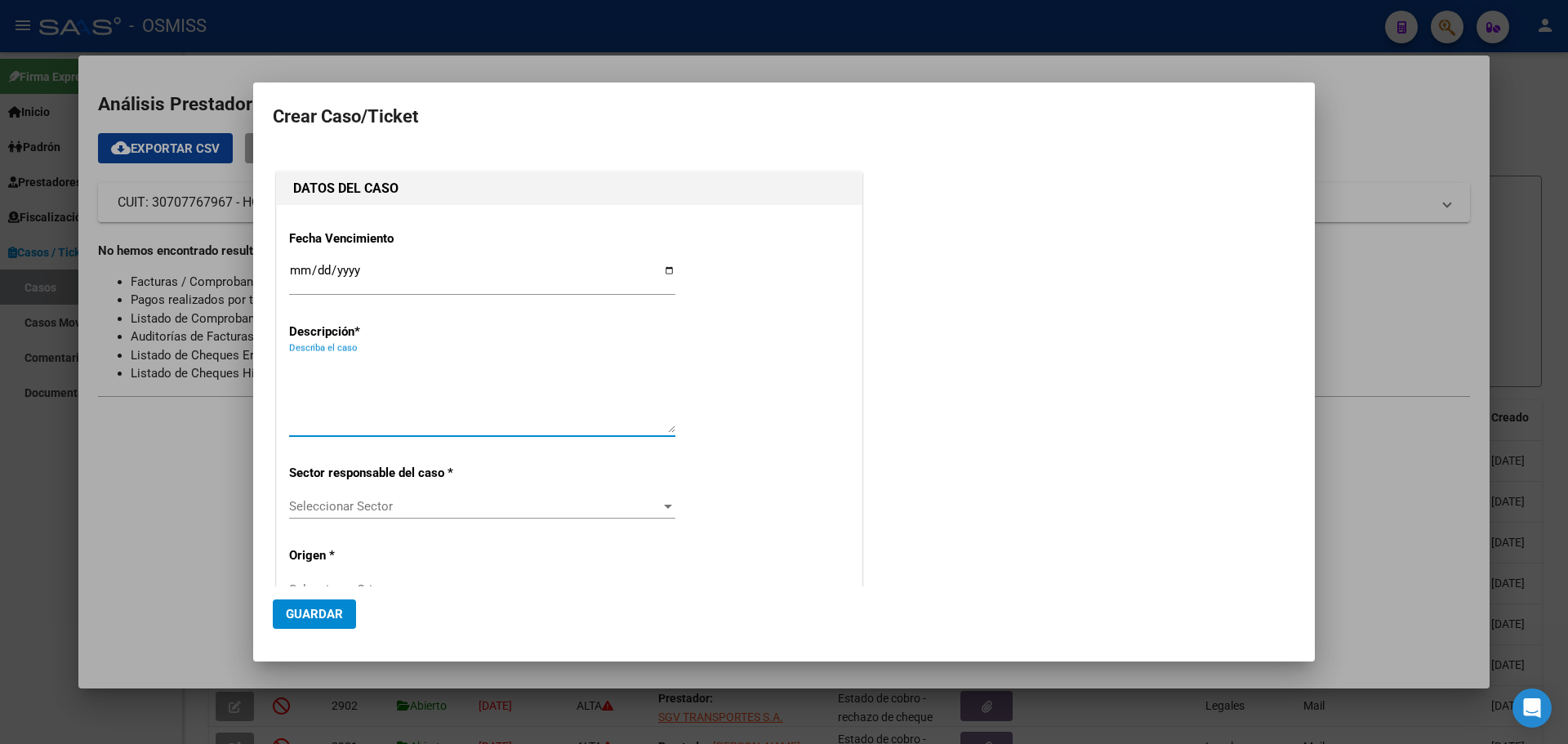
click at [345, 368] on textarea "Describa el caso" at bounding box center [482, 395] width 386 height 77
type textarea "HospLLanoFact 2-2181"
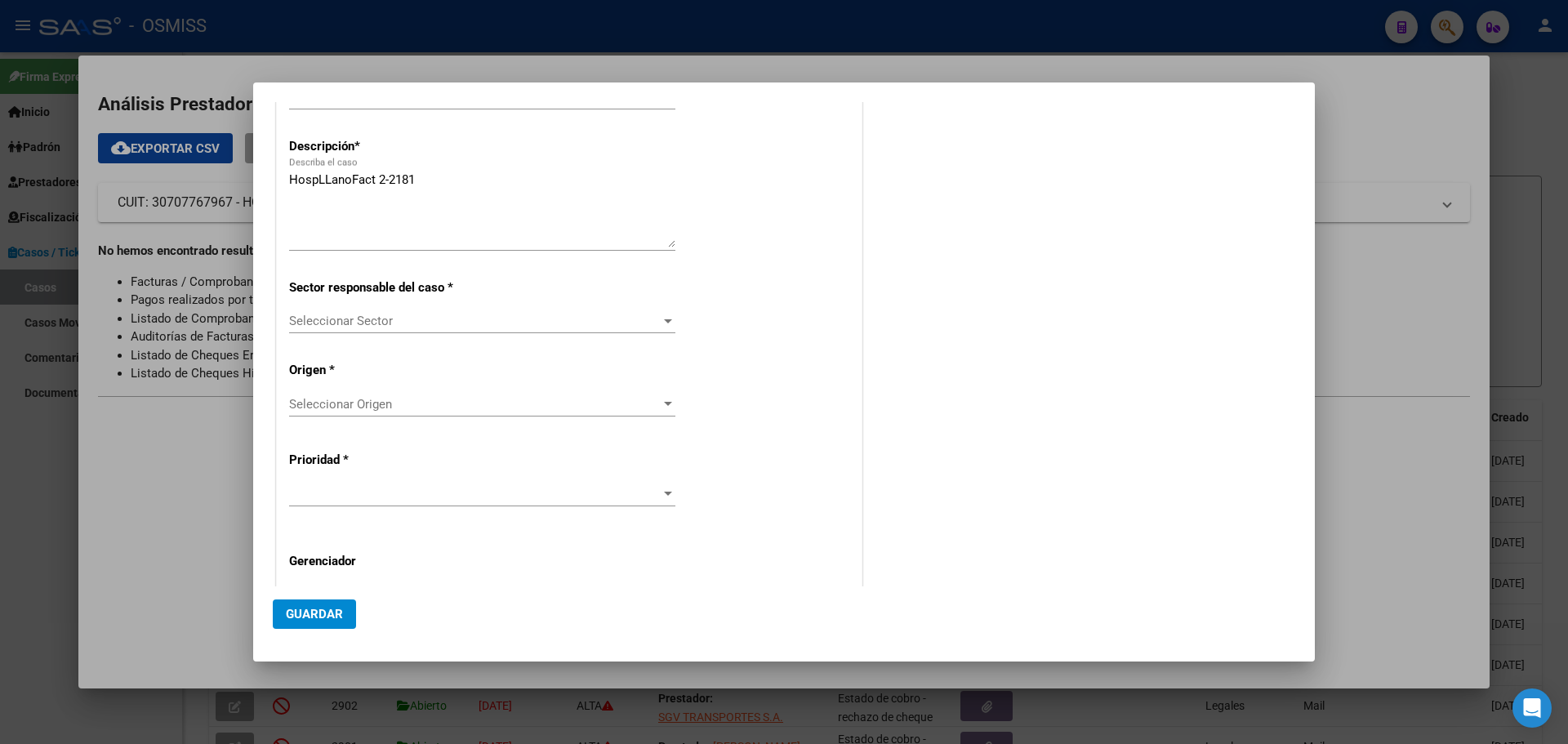
scroll to position [326, 0]
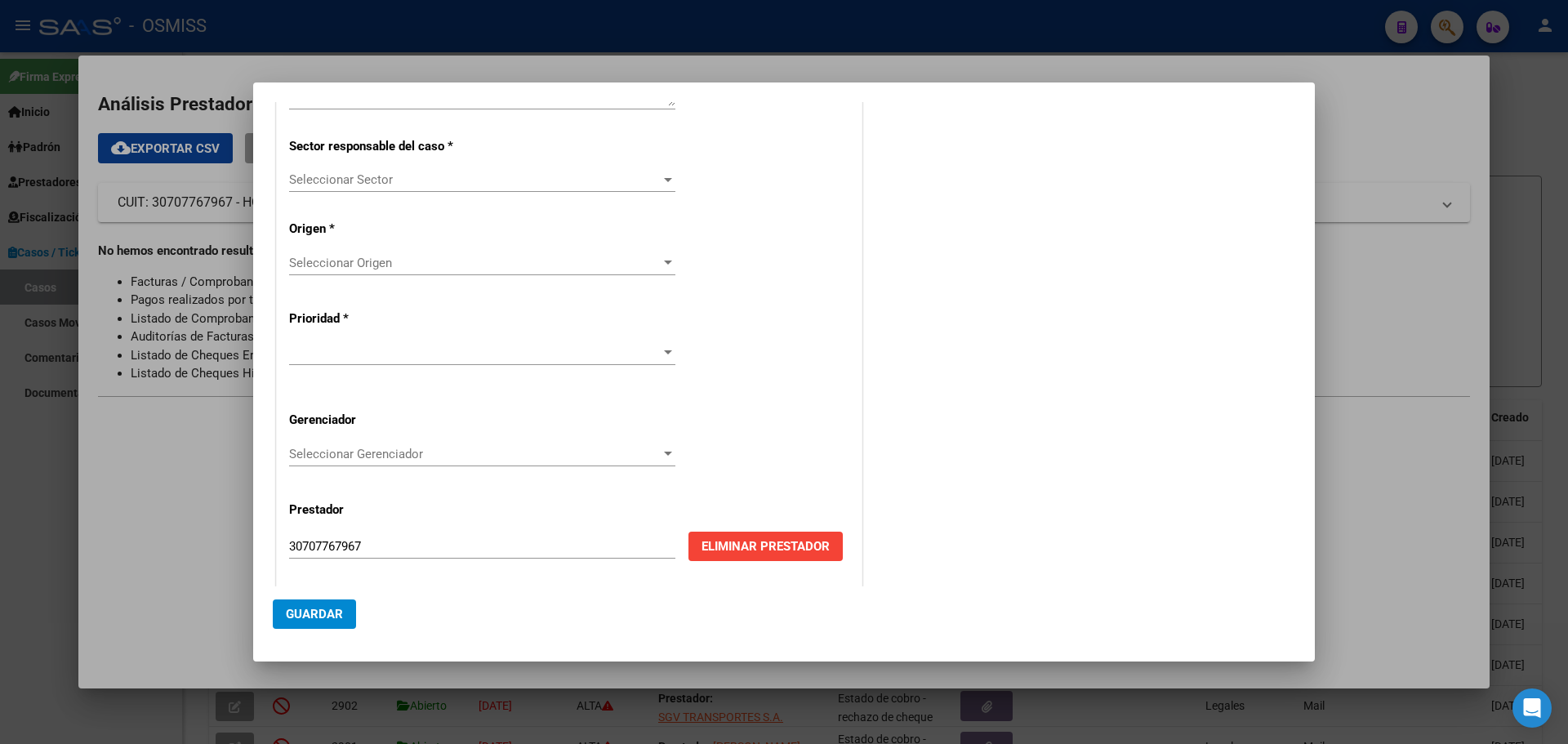
click at [665, 179] on div at bounding box center [668, 180] width 8 height 4
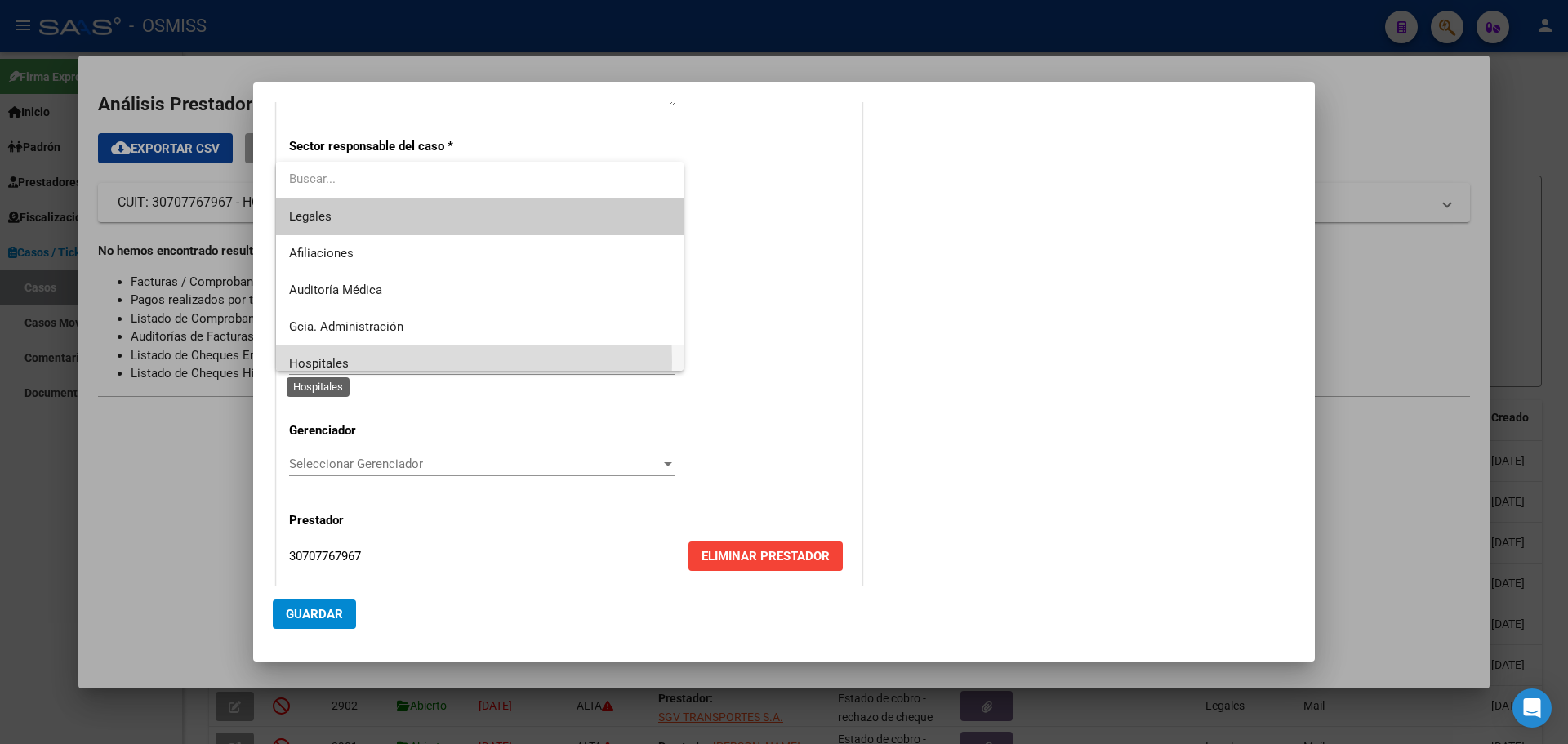
click at [316, 362] on span "Hospitales" at bounding box center [318, 363] width 60 height 15
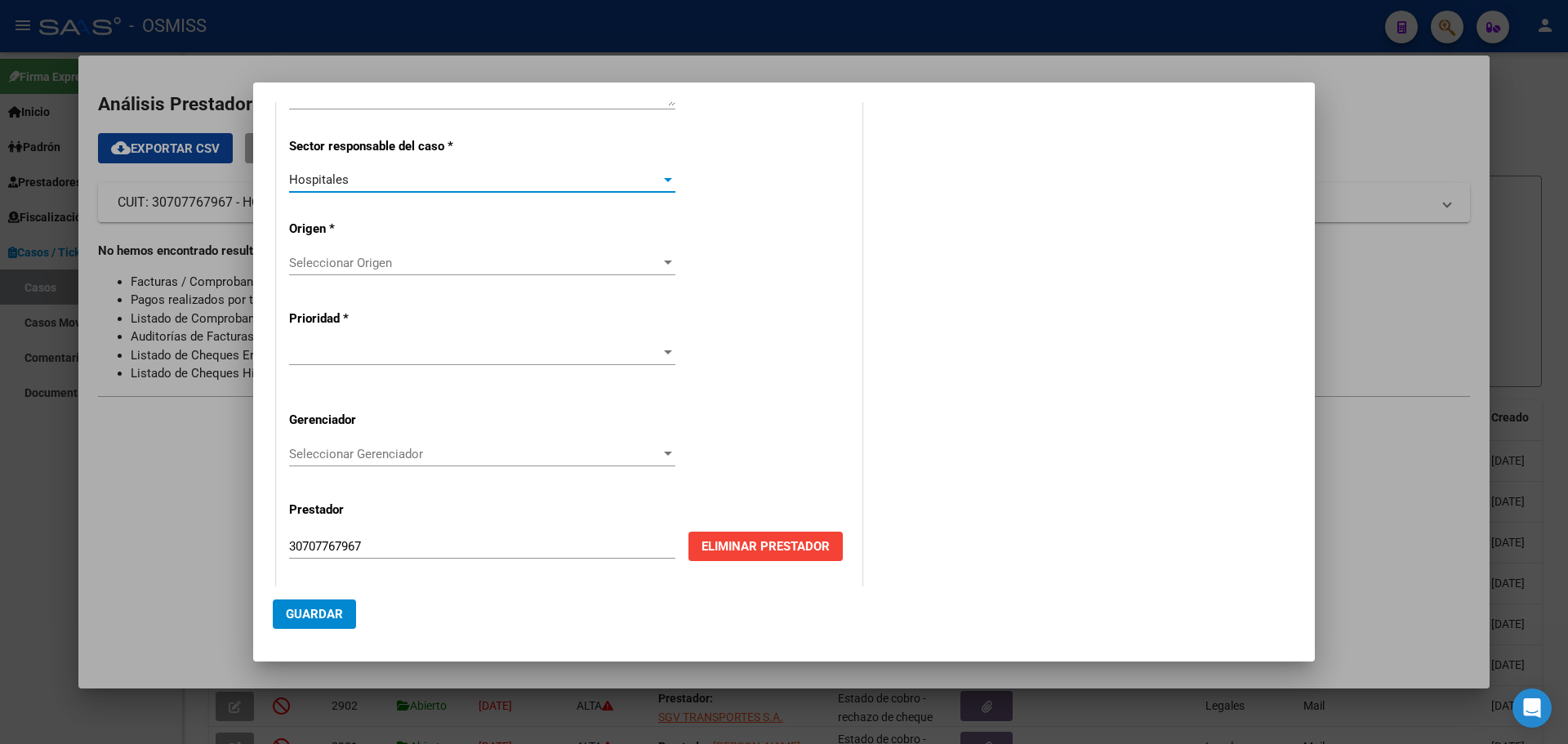
click at [664, 262] on div at bounding box center [668, 262] width 8 height 4
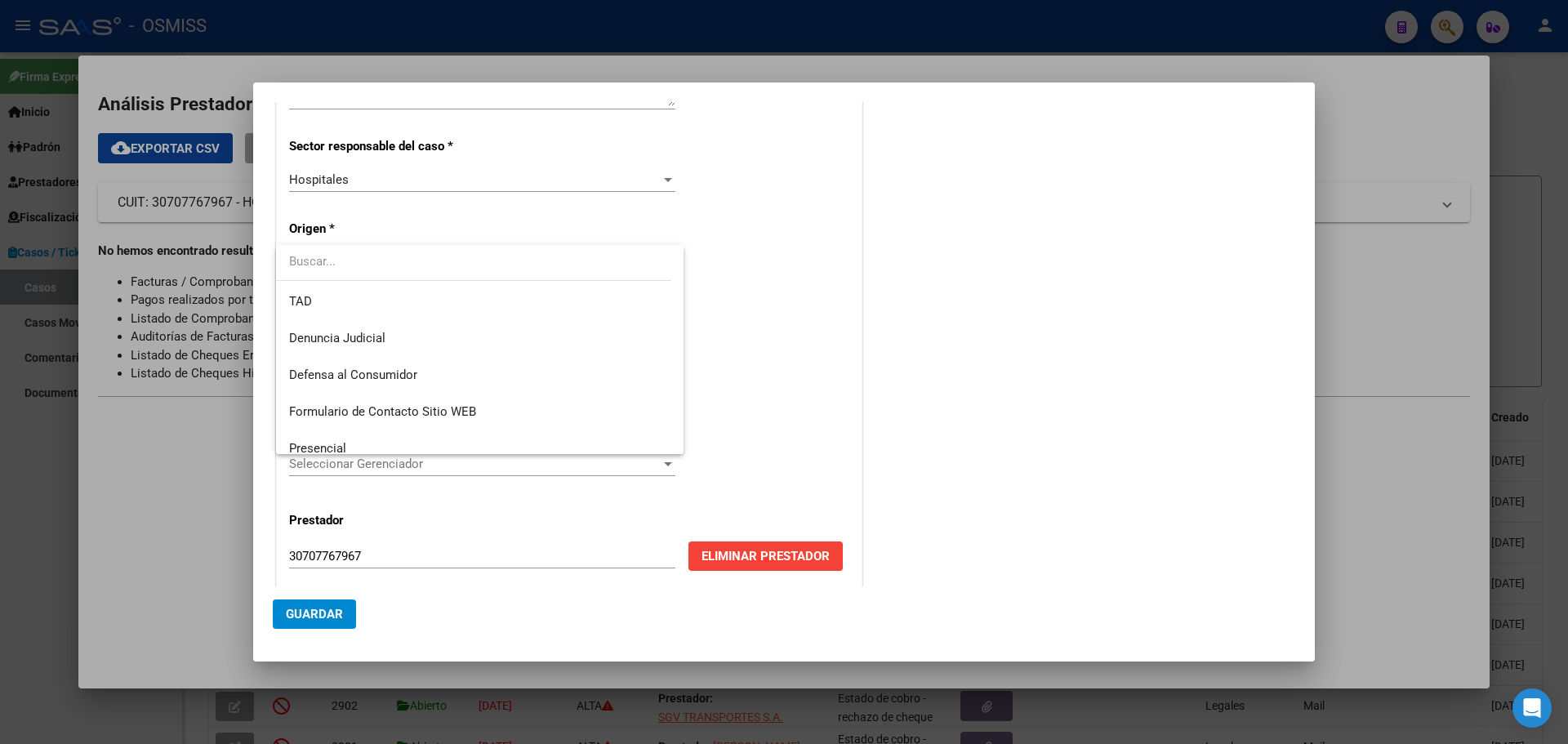
scroll to position [174, 0]
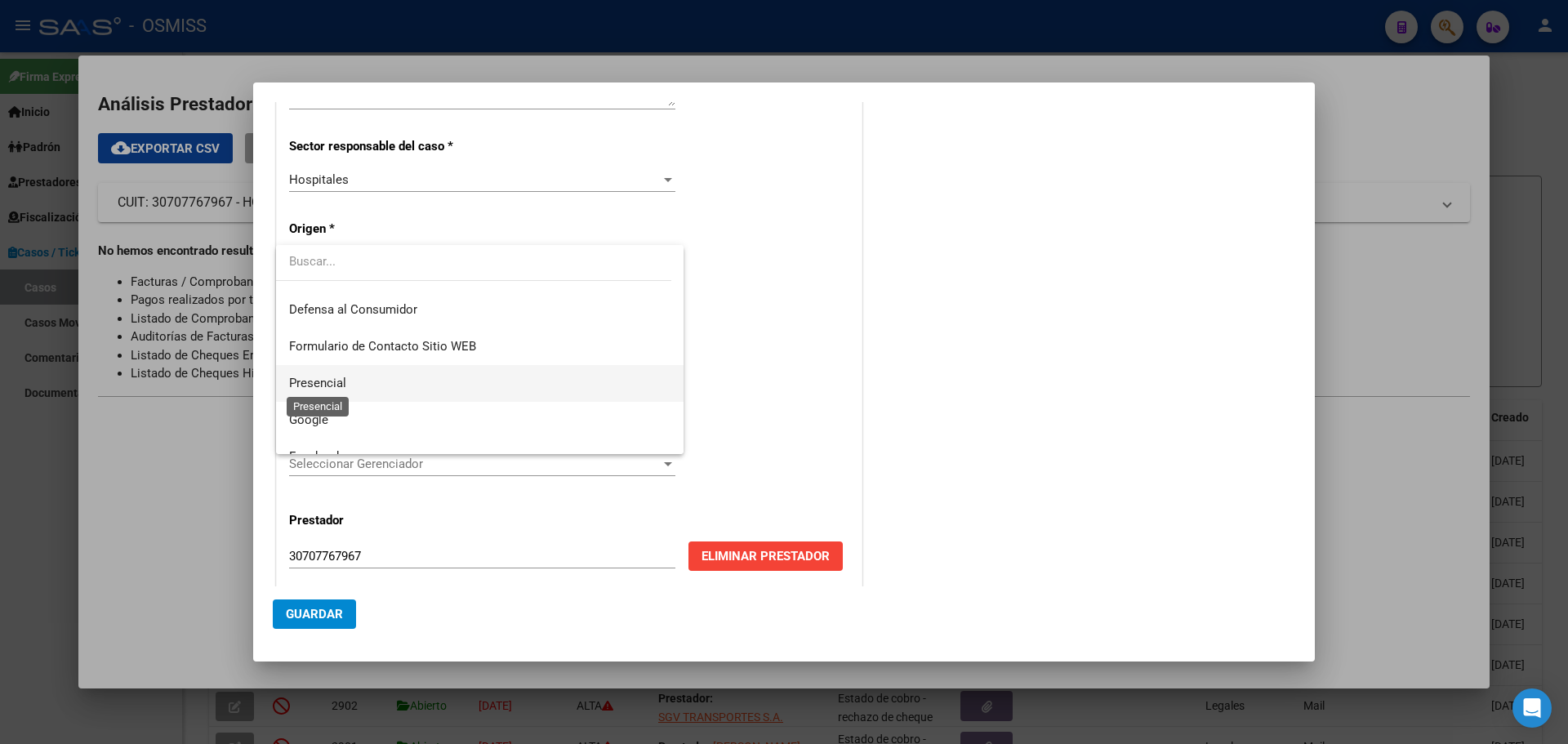
click at [339, 377] on span "Presencial" at bounding box center [318, 383] width 57 height 15
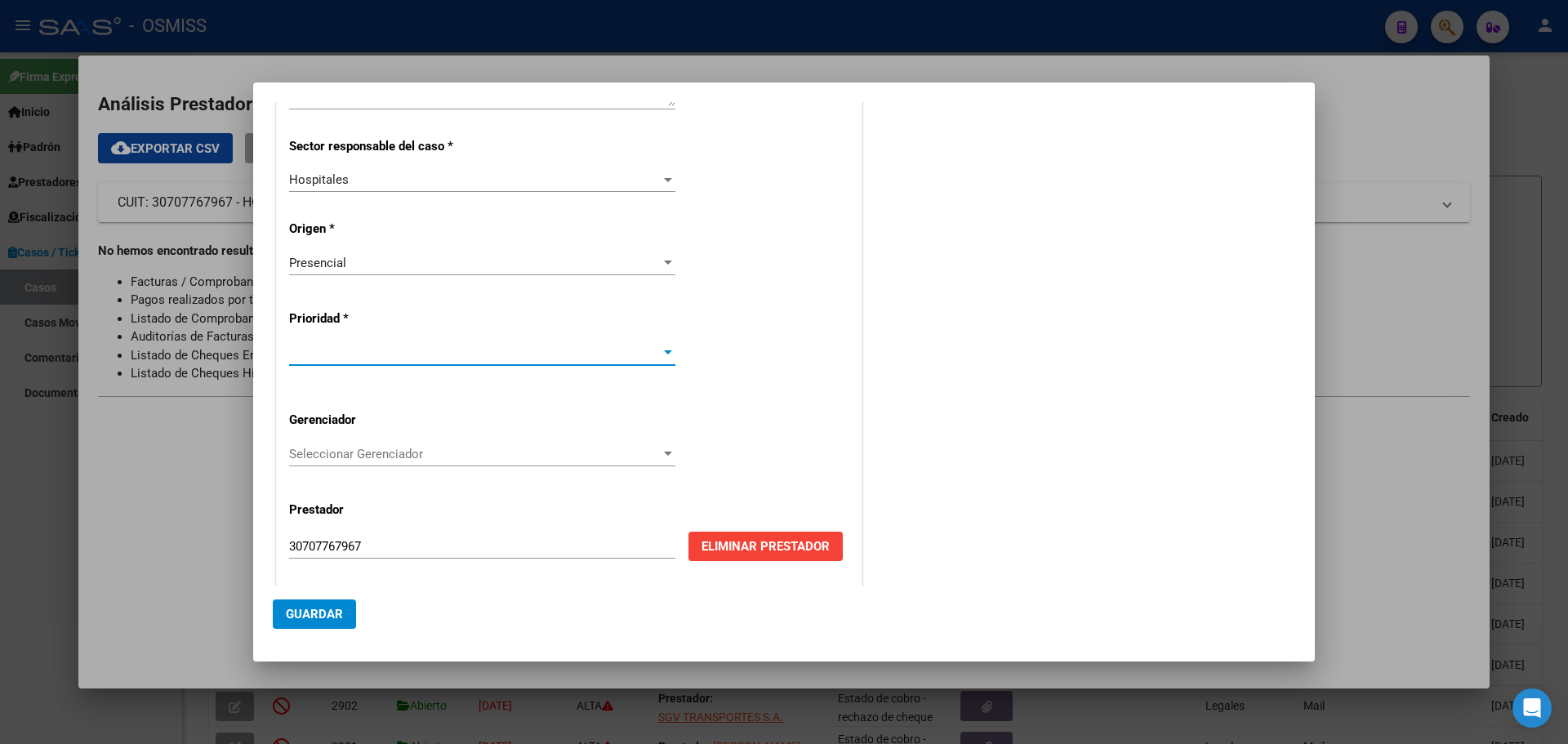
click at [664, 350] on div at bounding box center [668, 352] width 8 height 4
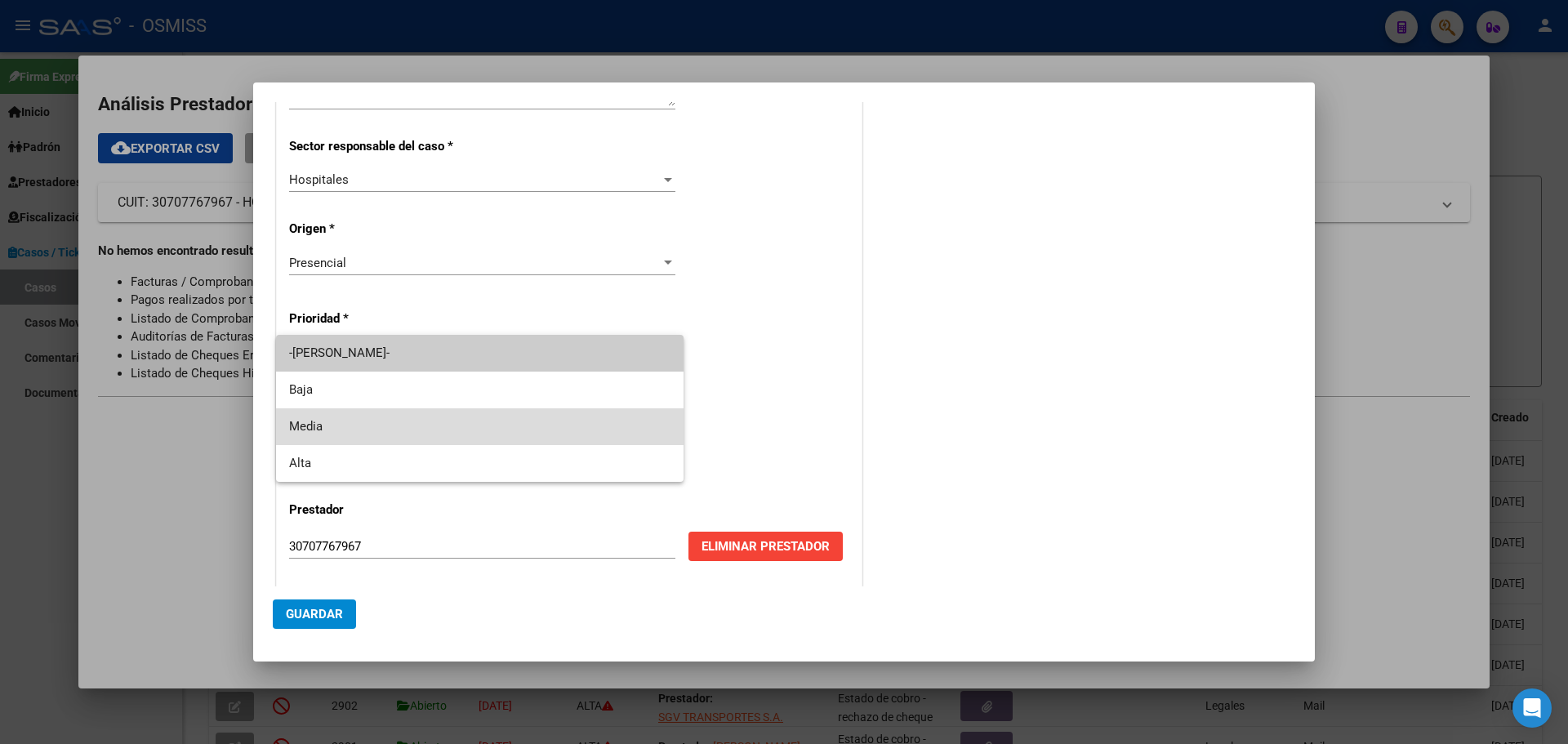
click at [308, 425] on span "Media" at bounding box center [479, 427] width 382 height 37
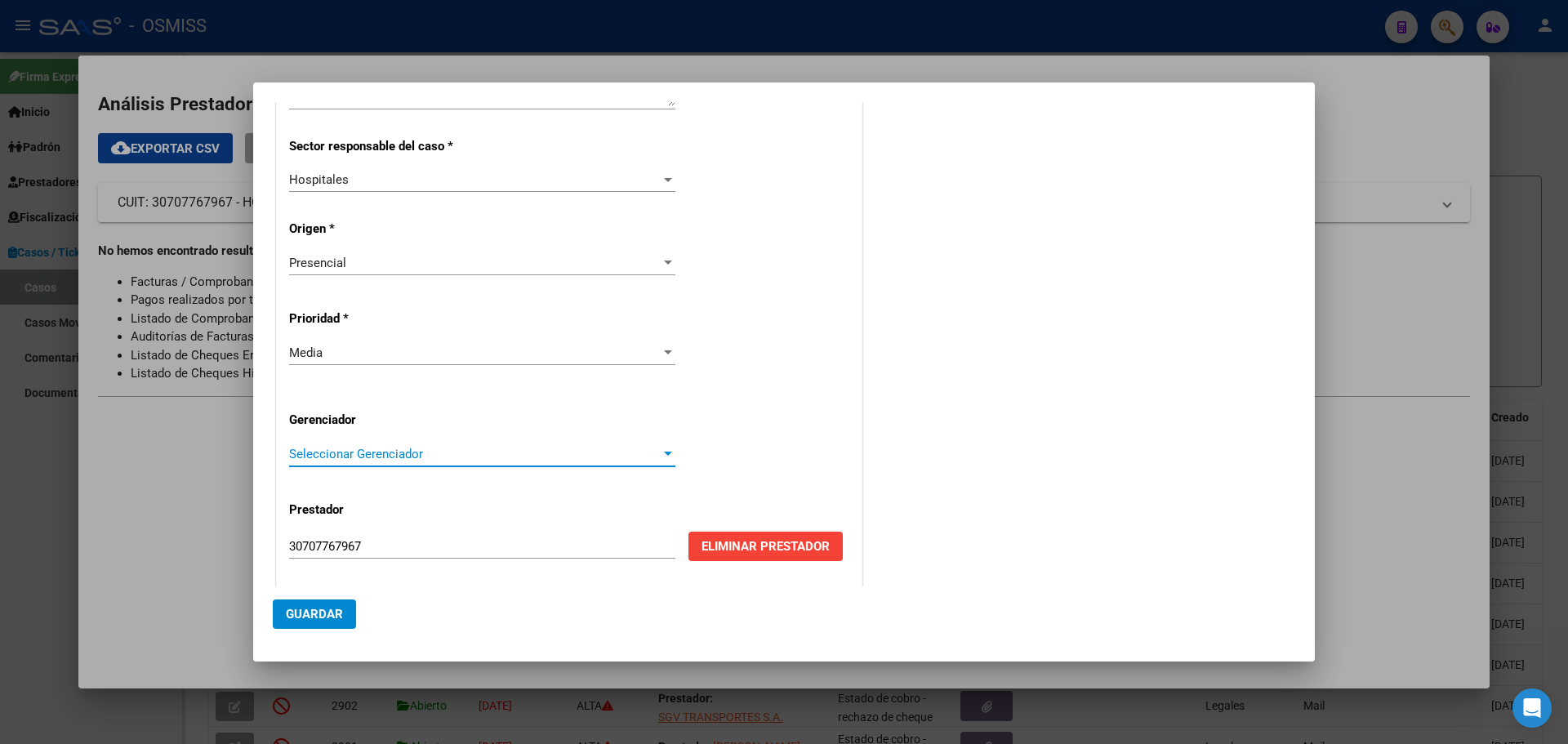
click at [664, 453] on div at bounding box center [668, 453] width 8 height 4
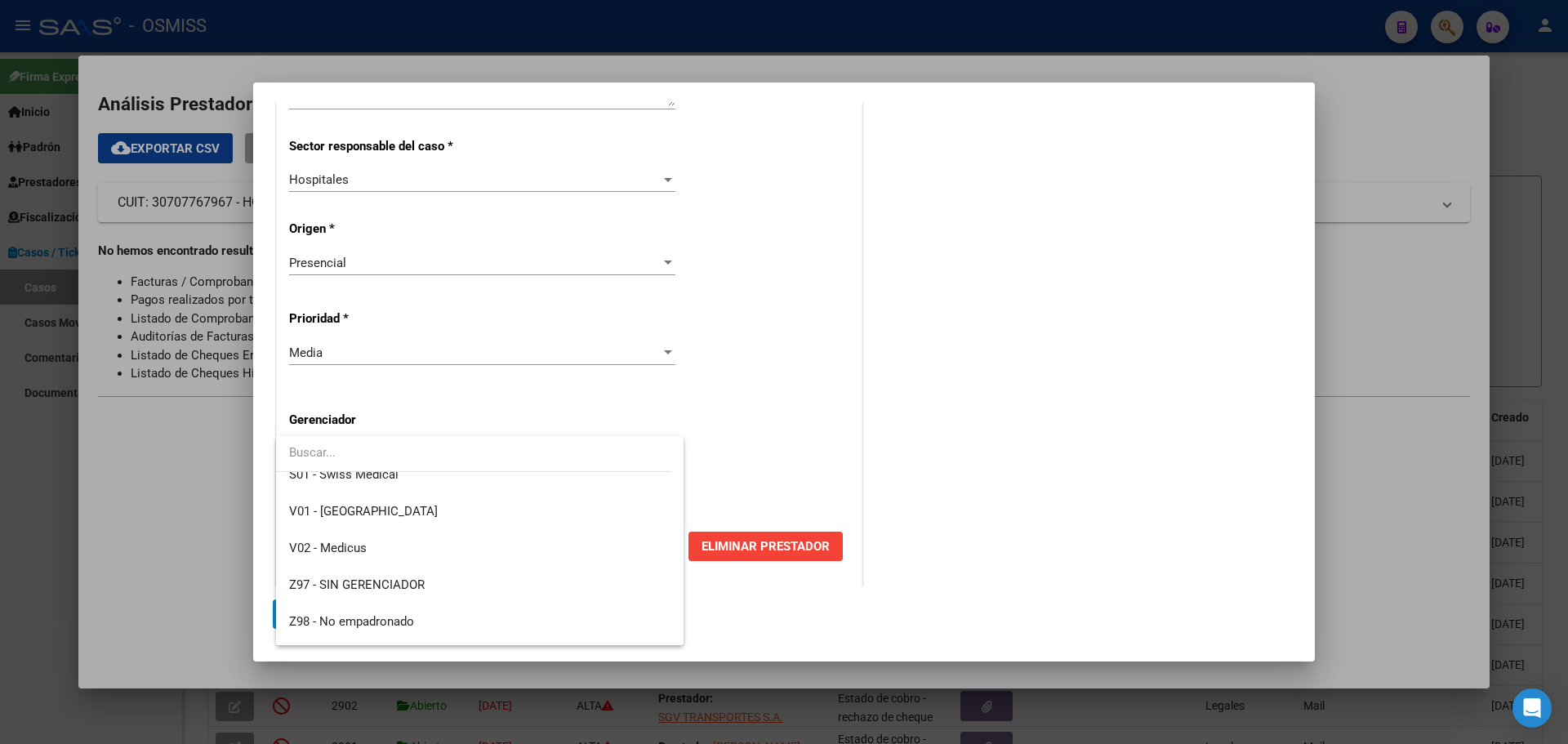
scroll to position [489, 0]
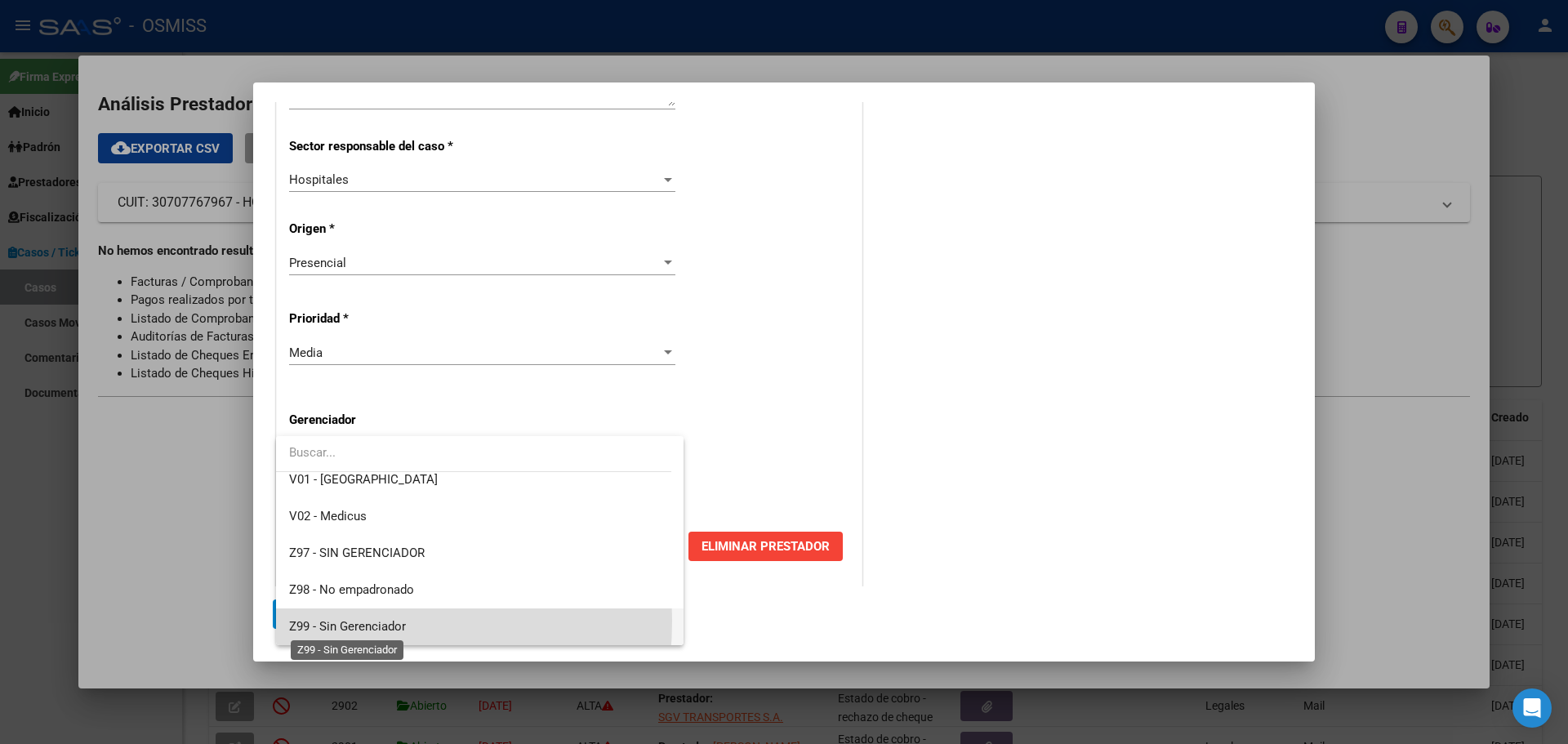
click at [302, 620] on span "Z99 - Sin Gerenciador" at bounding box center [347, 626] width 117 height 15
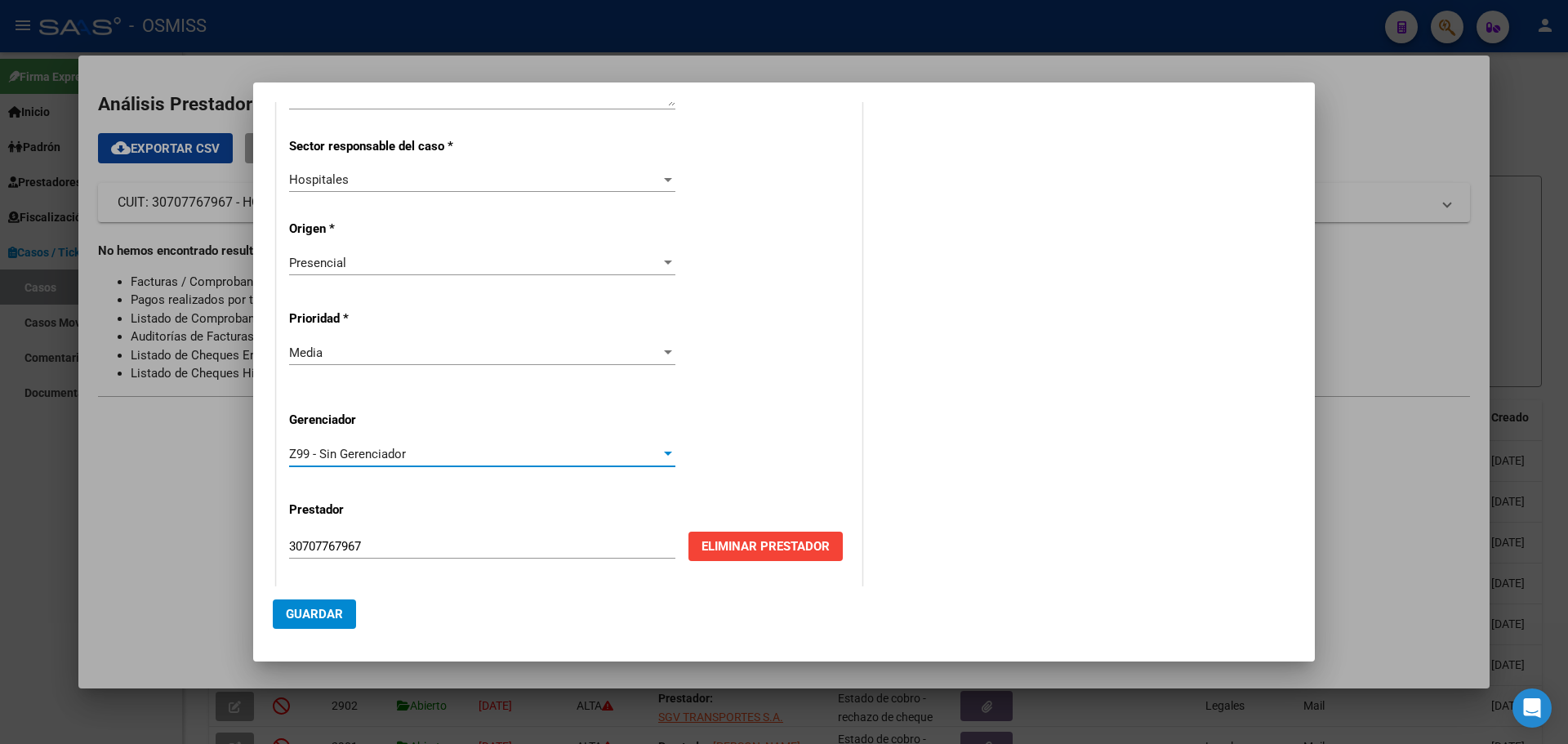
click at [300, 619] on span "Guardar" at bounding box center [314, 614] width 57 height 15
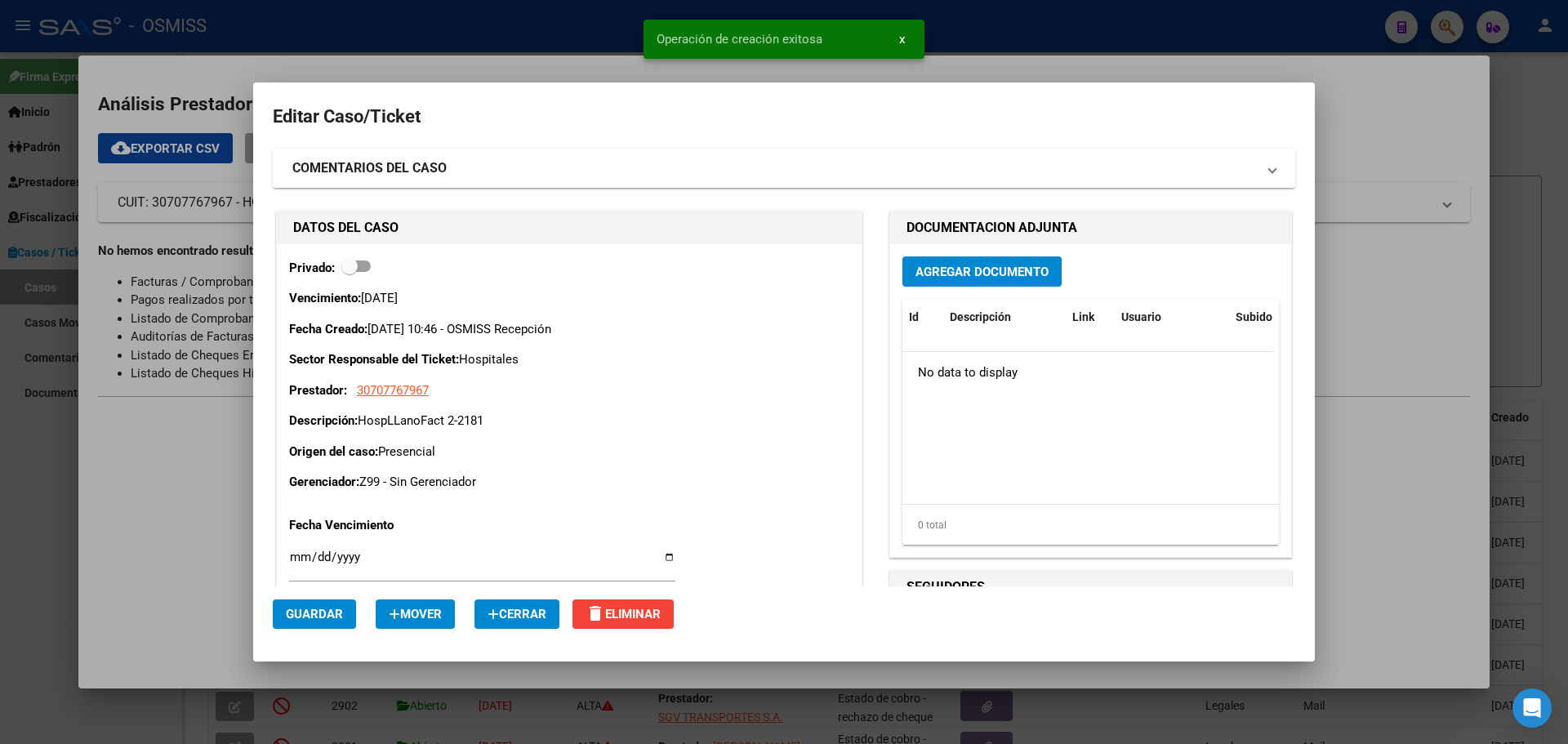
click at [996, 270] on span "Agregar Documento" at bounding box center [982, 272] width 133 height 15
